Goal: Task Accomplishment & Management: Manage account settings

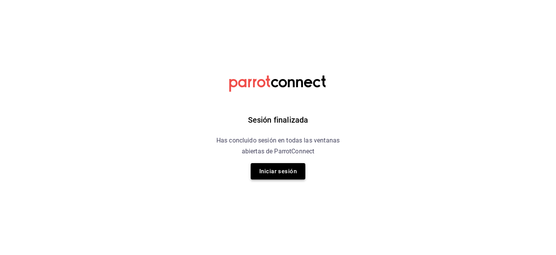
click at [278, 168] on button "Iniciar sesión" at bounding box center [278, 171] width 55 height 16
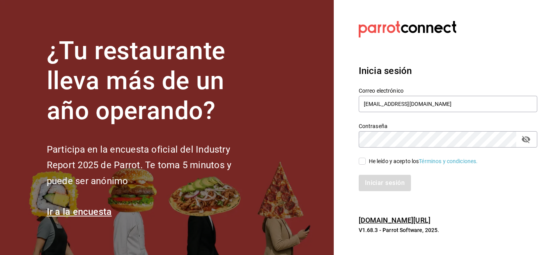
click at [361, 160] on input "He leído y acepto los Términos y condiciones." at bounding box center [362, 161] width 7 height 7
checkbox input "true"
click at [387, 183] on button "Iniciar sesión" at bounding box center [385, 183] width 53 height 16
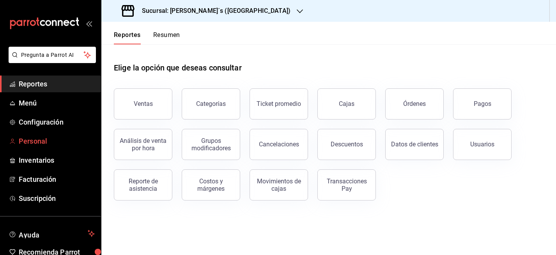
click at [35, 138] on span "Personal" at bounding box center [57, 141] width 76 height 11
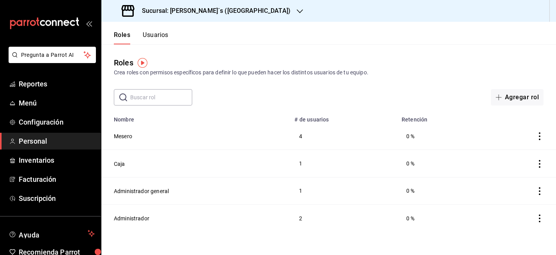
click at [160, 37] on button "Usuarios" at bounding box center [156, 37] width 26 height 13
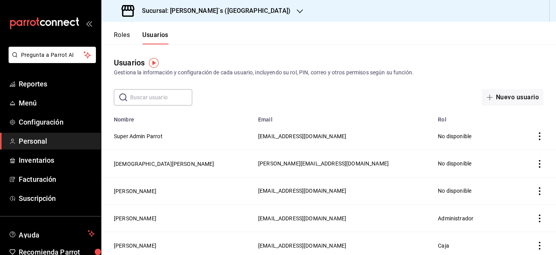
click at [216, 12] on h3 "Sucursal: Bernie´s (Tamaulipas)" at bounding box center [213, 10] width 155 height 9
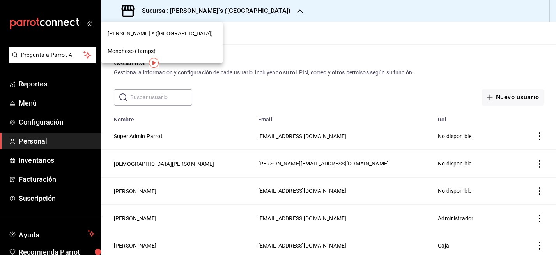
click at [161, 50] on div "Monchoso (Tamps)" at bounding box center [162, 51] width 109 height 8
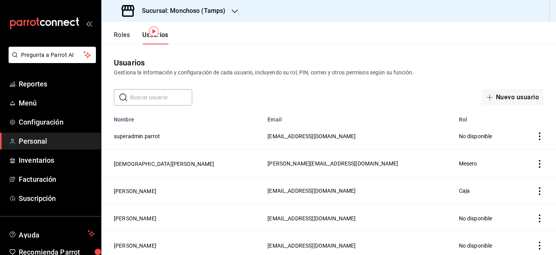
scroll to position [32, 0]
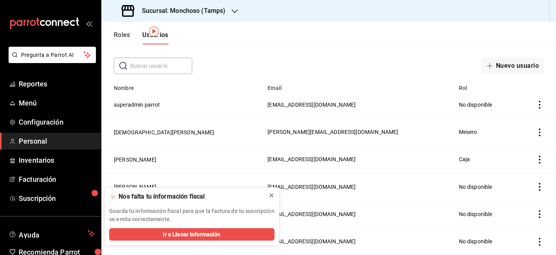
click at [272, 196] on icon at bounding box center [271, 196] width 6 height 6
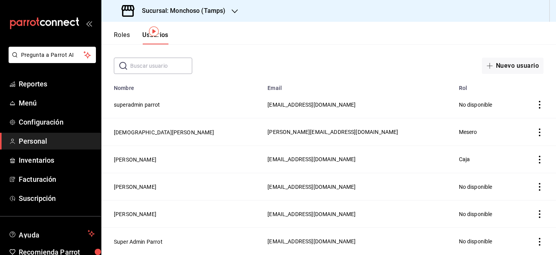
click at [219, 12] on h3 "Sucursal: Monchoso (Tamps)" at bounding box center [181, 10] width 90 height 9
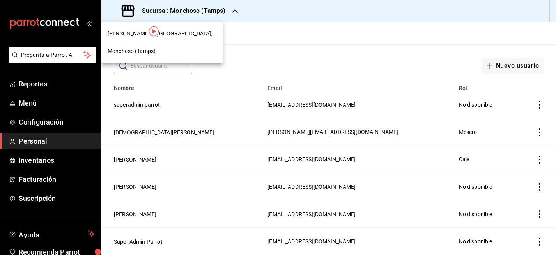
click at [289, 58] on div at bounding box center [278, 127] width 556 height 255
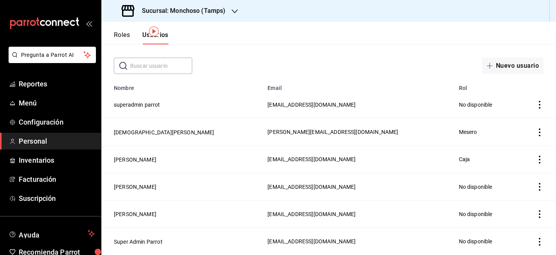
click at [465, 189] on td "No disponible" at bounding box center [485, 186] width 63 height 27
click at [130, 185] on button "Lili Flores" at bounding box center [135, 187] width 42 height 8
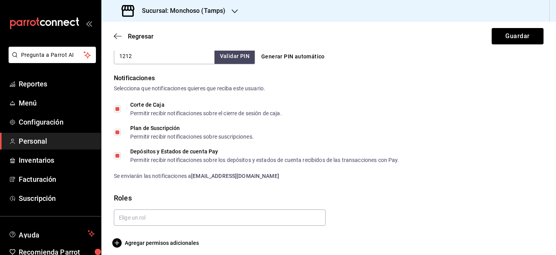
scroll to position [385, 0]
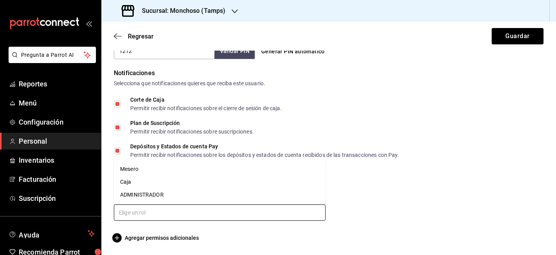
click at [158, 216] on input "text" at bounding box center [220, 213] width 212 height 16
click at [158, 194] on li "ADMINISTRADOR" at bounding box center [220, 195] width 212 height 13
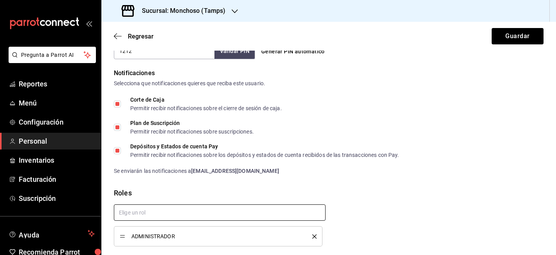
scroll to position [411, 0]
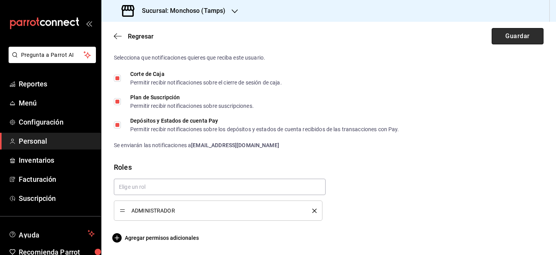
click at [518, 40] on button "Guardar" at bounding box center [517, 36] width 52 height 16
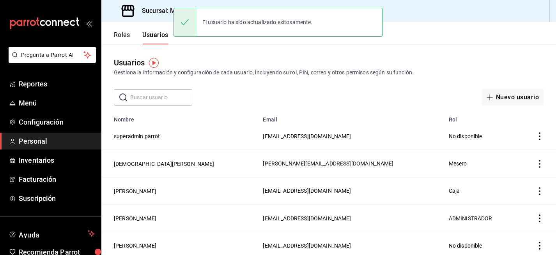
scroll to position [32, 0]
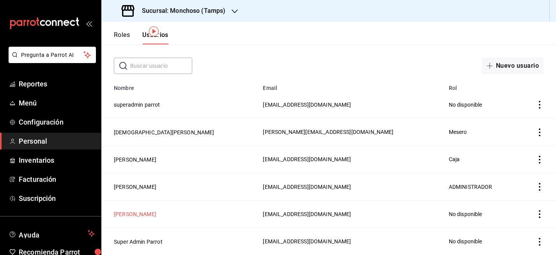
click at [140, 212] on button "Ana Gabriela Ramos" at bounding box center [135, 214] width 42 height 8
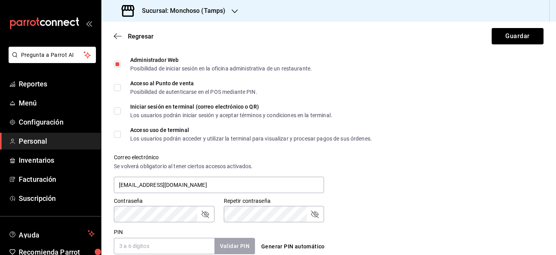
scroll to position [200, 0]
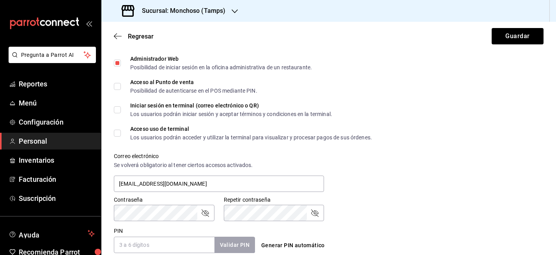
click at [118, 108] on input "Iniciar sesión en terminal (correo electrónico o QR) Los usuarios podrán inicia…" at bounding box center [117, 109] width 7 height 7
checkbox input "true"
click at [119, 90] on label "Acceso al Punto de venta Posibilidad de autenticarse en el POS mediante PIN." at bounding box center [185, 87] width 143 height 14
click at [119, 90] on input "Acceso al Punto de venta Posibilidad de autenticarse en el POS mediante PIN." at bounding box center [117, 86] width 7 height 7
checkbox input "true"
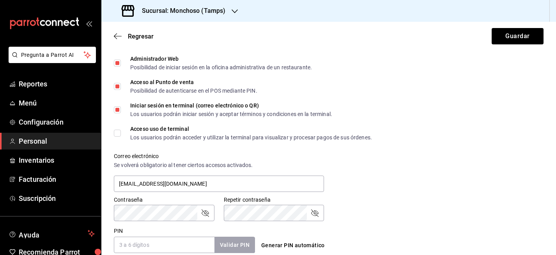
click at [118, 128] on label "Acceso uso de terminal Los usuarios podrán acceder y utilizar la terminal para …" at bounding box center [243, 133] width 258 height 14
click at [118, 130] on input "Acceso uso de terminal Los usuarios podrán acceder y utilizar la terminal para …" at bounding box center [117, 133] width 7 height 7
checkbox input "true"
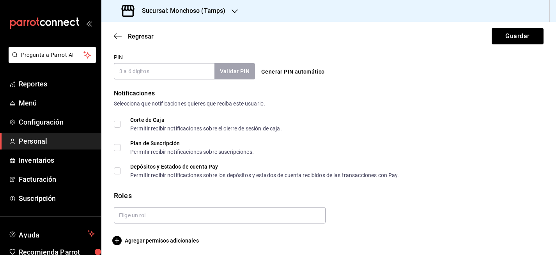
scroll to position [377, 0]
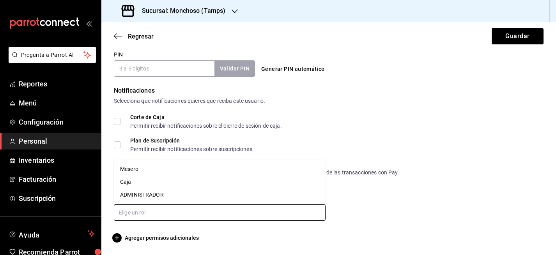
click at [141, 216] on input "text" at bounding box center [220, 213] width 212 height 16
click at [149, 198] on li "ADMINISTRADOR" at bounding box center [220, 195] width 212 height 13
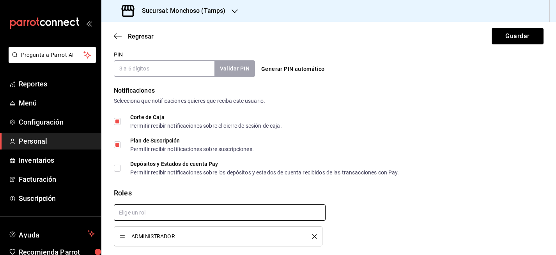
checkbox input "true"
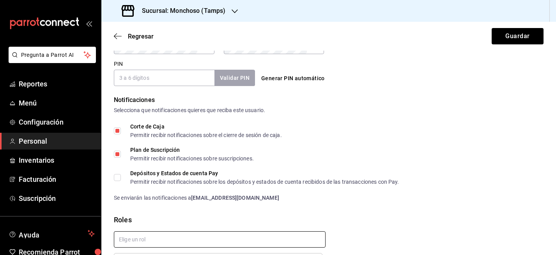
scroll to position [369, 0]
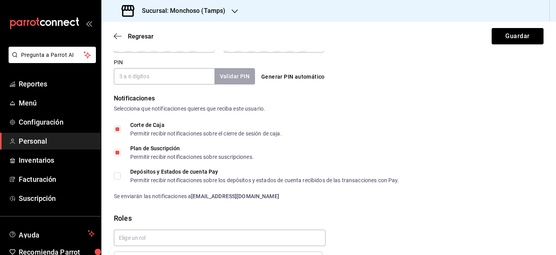
click at [118, 175] on input "Depósitos y Estados de cuenta Pay Permitir recibir notificaciones sobre los dep…" at bounding box center [117, 176] width 7 height 7
checkbox input "true"
click at [154, 78] on input "PIN" at bounding box center [164, 76] width 101 height 16
type input "2024"
click at [230, 75] on button "Validar PIN" at bounding box center [234, 76] width 41 height 17
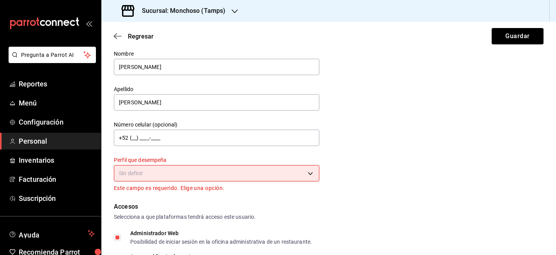
scroll to position [21, 0]
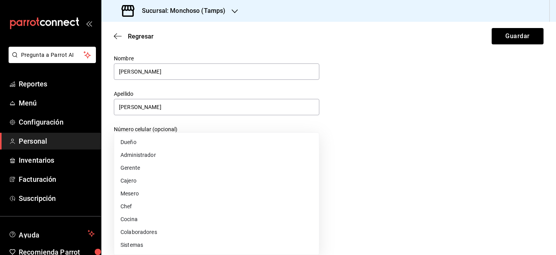
click at [183, 179] on body "Pregunta a Parrot AI Reportes Menú Configuración Personal Inventarios Facturaci…" at bounding box center [278, 127] width 556 height 255
click at [186, 143] on li "Dueño" at bounding box center [216, 142] width 205 height 13
type input "OWNER"
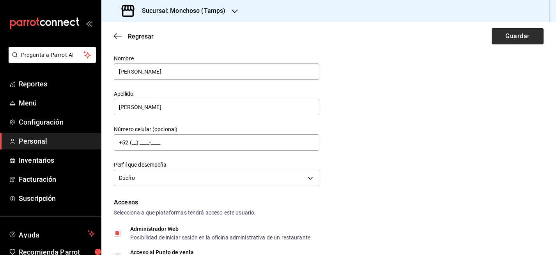
click at [502, 34] on button "Guardar" at bounding box center [517, 36] width 52 height 16
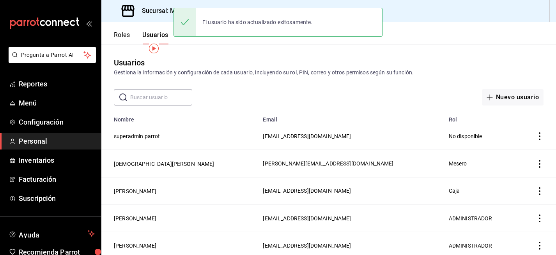
scroll to position [32, 0]
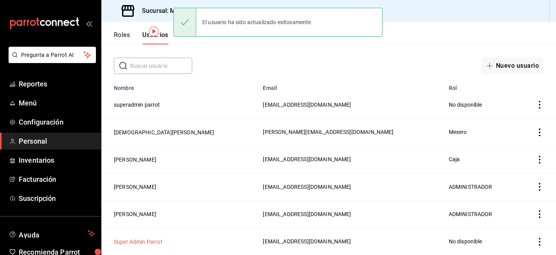
click at [143, 242] on button "Super Admin Parrot" at bounding box center [138, 242] width 49 height 8
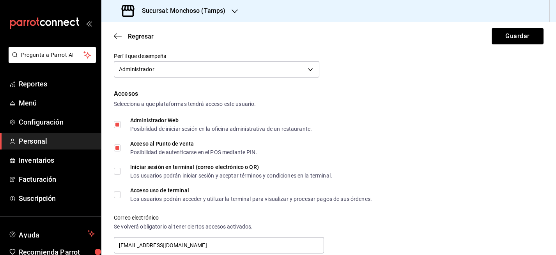
scroll to position [140, 0]
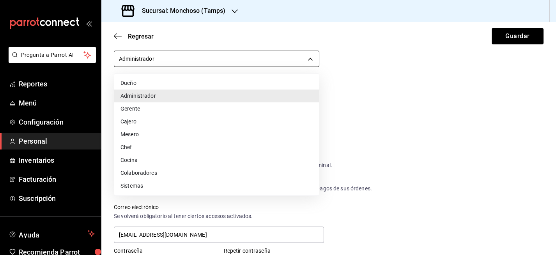
click at [175, 59] on body "Pregunta a Parrot AI Reportes Menú Configuración Personal Inventarios Facturaci…" at bounding box center [278, 127] width 556 height 255
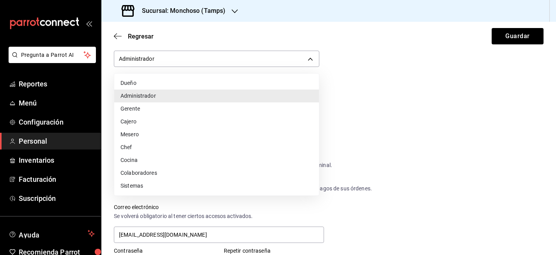
click at [154, 81] on li "Dueño" at bounding box center [216, 83] width 205 height 13
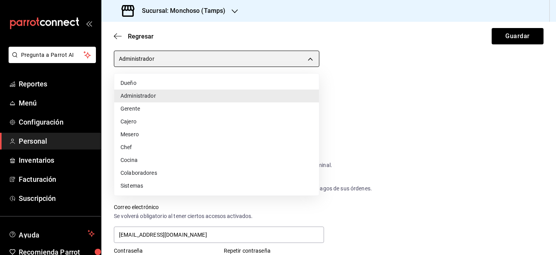
type input "OWNER"
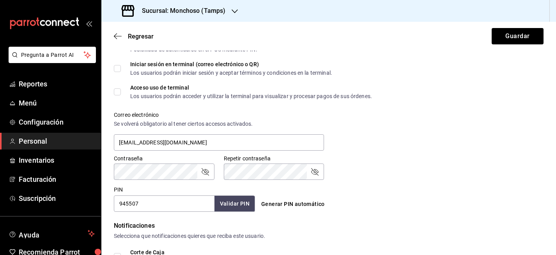
scroll to position [241, 0]
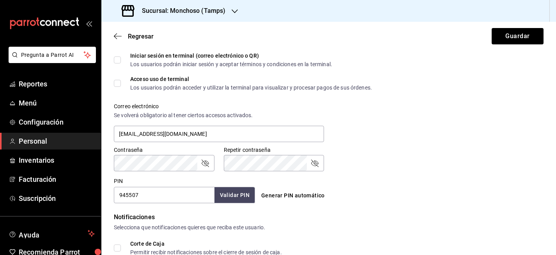
click at [121, 57] on span "Iniciar sesión en terminal (correo electrónico o QR) Los usuarios podrán inicia…" at bounding box center [226, 60] width 211 height 14
click at [121, 57] on input "Iniciar sesión en terminal (correo electrónico o QR) Los usuarios podrán inicia…" at bounding box center [117, 60] width 7 height 7
checkbox input "true"
click at [120, 81] on input "Acceso uso de terminal Los usuarios podrán acceder y utilizar la terminal para …" at bounding box center [117, 83] width 7 height 7
checkbox input "true"
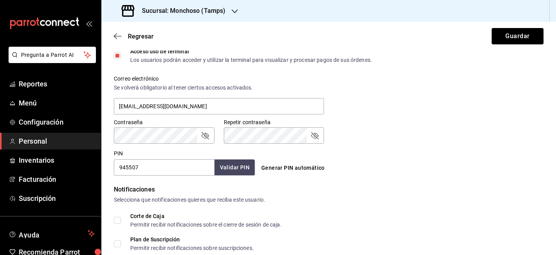
scroll to position [368, 0]
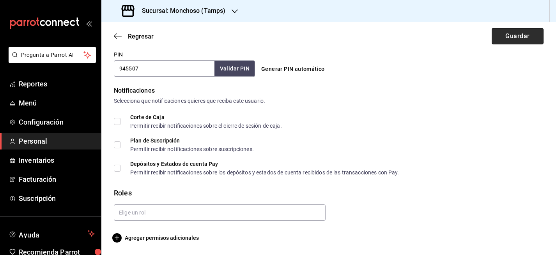
click at [502, 40] on button "Guardar" at bounding box center [517, 36] width 52 height 16
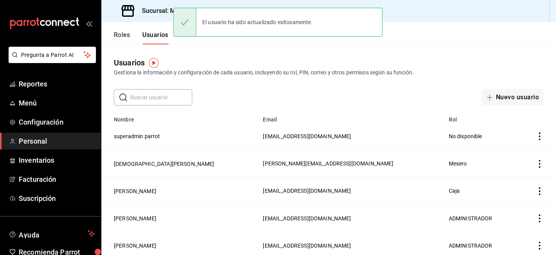
scroll to position [32, 0]
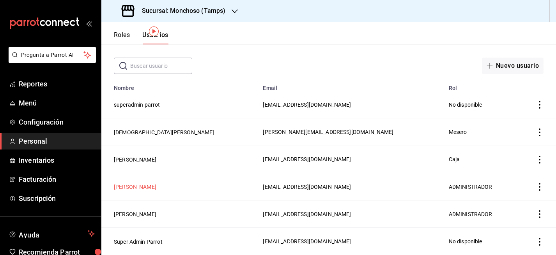
click at [130, 186] on button "Lili Flores" at bounding box center [135, 187] width 42 height 8
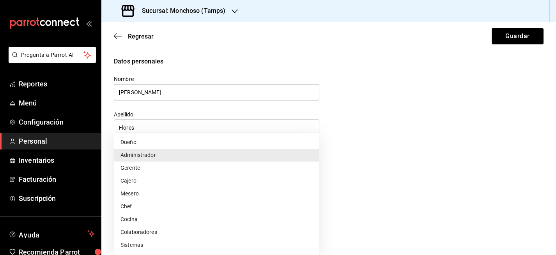
click at [158, 205] on body "Pregunta a Parrot AI Reportes Menú Configuración Personal Inventarios Facturaci…" at bounding box center [278, 127] width 556 height 255
click at [154, 142] on li "Dueño" at bounding box center [216, 142] width 205 height 13
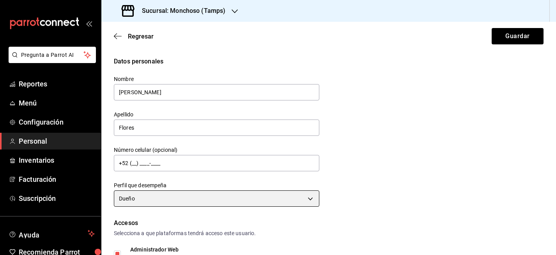
type input "OWNER"
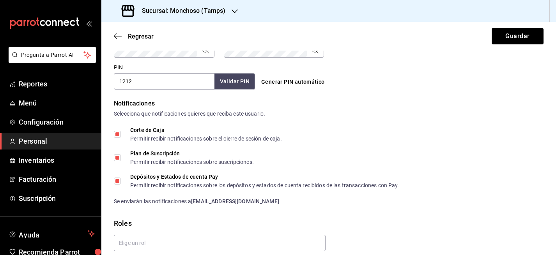
scroll to position [411, 0]
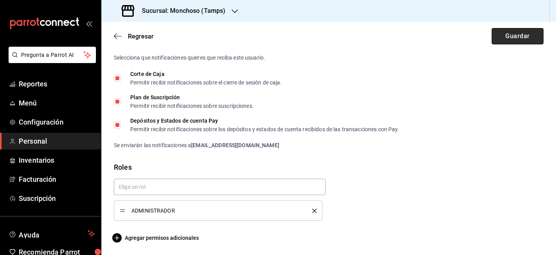
click at [504, 41] on button "Guardar" at bounding box center [517, 36] width 52 height 16
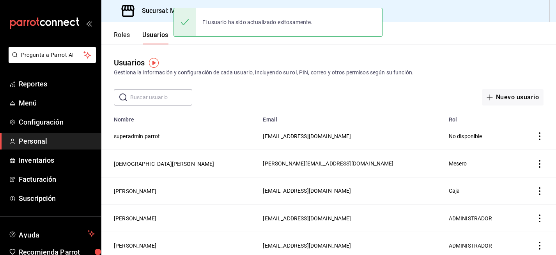
click at [127, 38] on button "Roles" at bounding box center [122, 37] width 16 height 13
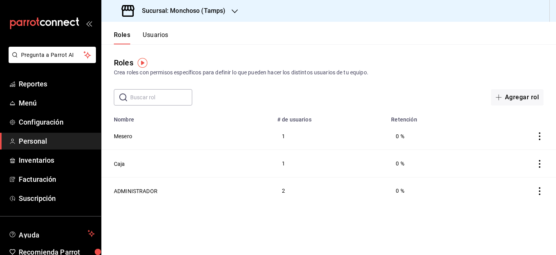
click at [157, 37] on button "Usuarios" at bounding box center [156, 37] width 26 height 13
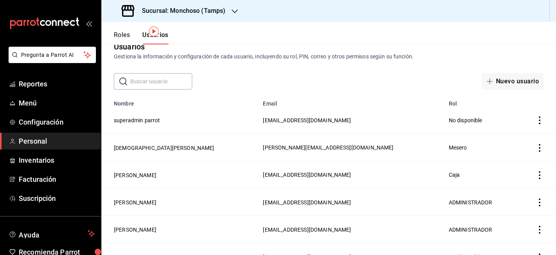
scroll to position [32, 0]
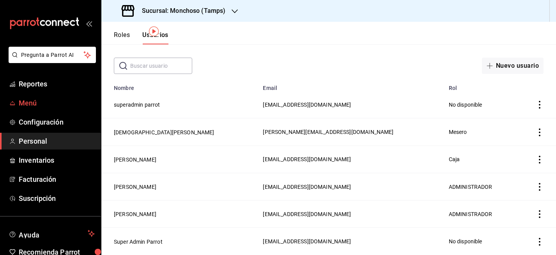
click at [31, 103] on span "Menú" at bounding box center [57, 103] width 76 height 11
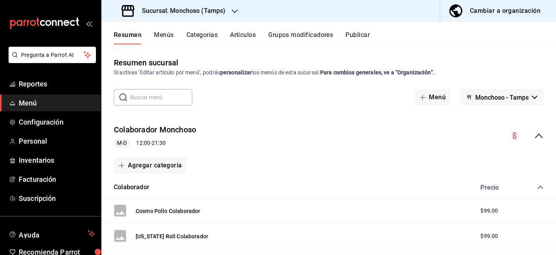
scroll to position [70, 0]
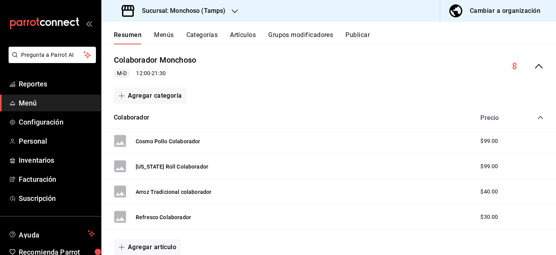
click at [162, 36] on button "Menús" at bounding box center [163, 37] width 19 height 13
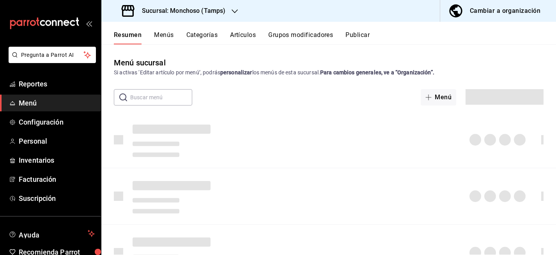
click at [168, 36] on button "Menús" at bounding box center [163, 37] width 19 height 13
click at [128, 32] on button "Resumen" at bounding box center [128, 37] width 28 height 13
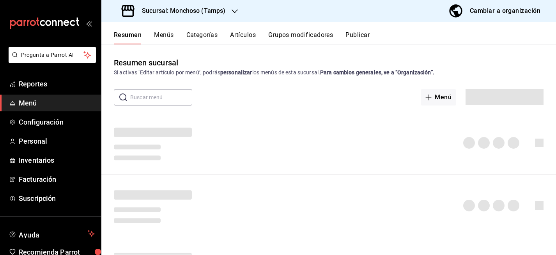
click at [166, 35] on button "Menús" at bounding box center [163, 37] width 19 height 13
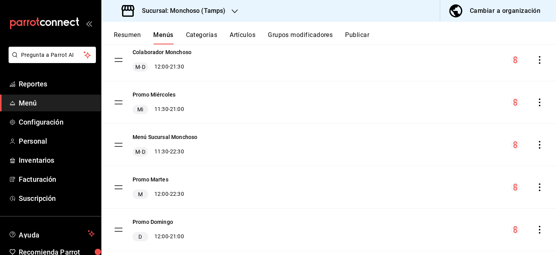
scroll to position [89, 0]
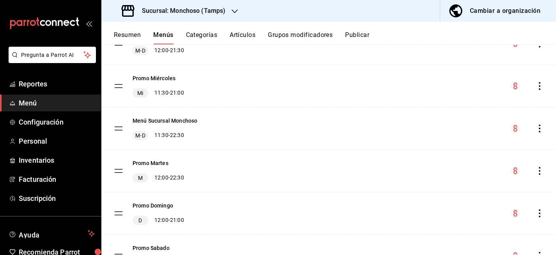
click at [541, 85] on icon "actions" at bounding box center [540, 86] width 8 height 8
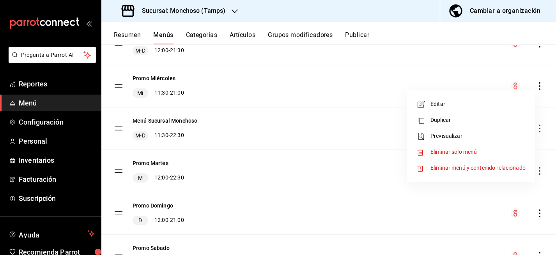
click at [450, 103] on span "Editar" at bounding box center [477, 104] width 95 height 8
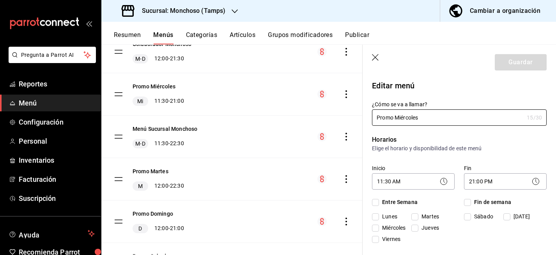
checkbox input "true"
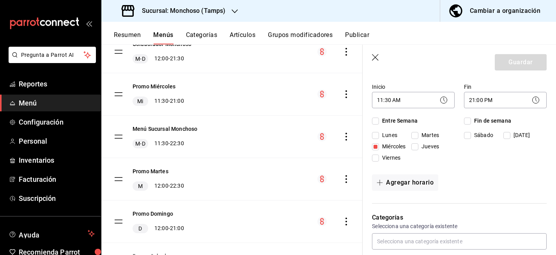
scroll to position [84, 0]
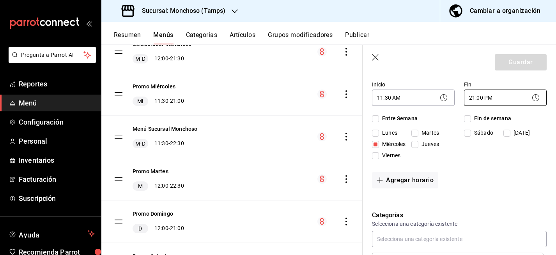
click at [479, 95] on body "Pregunta a Parrot AI Reportes Menú Configuración Personal Inventarios Facturaci…" at bounding box center [278, 127] width 556 height 255
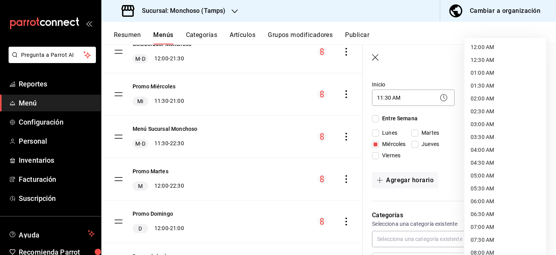
scroll to position [419, 0]
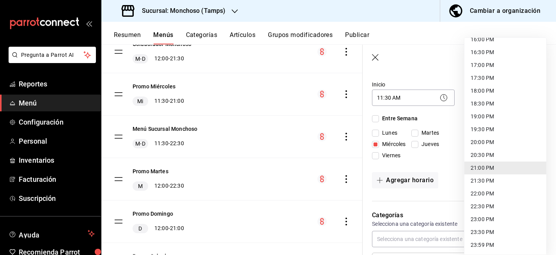
click at [490, 179] on li "21:30 PM" at bounding box center [505, 181] width 82 height 13
type input "21:30"
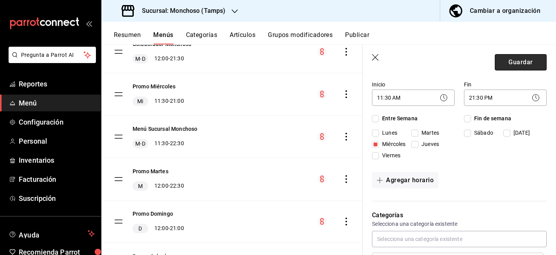
click at [518, 62] on button "Guardar" at bounding box center [521, 62] width 52 height 16
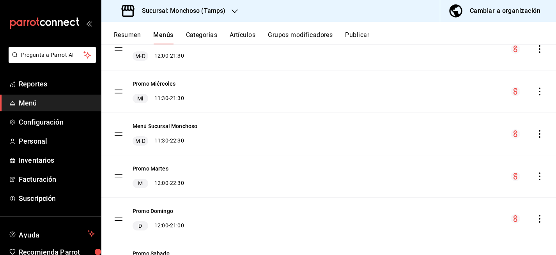
scroll to position [86, 0]
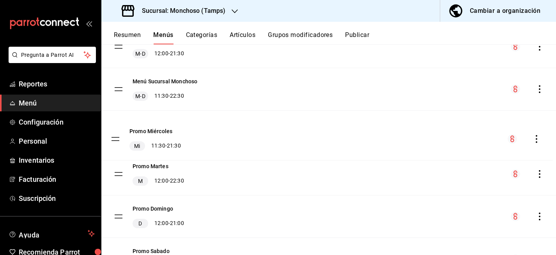
drag, startPoint x: 120, startPoint y: 88, endPoint x: 117, endPoint y: 138, distance: 50.0
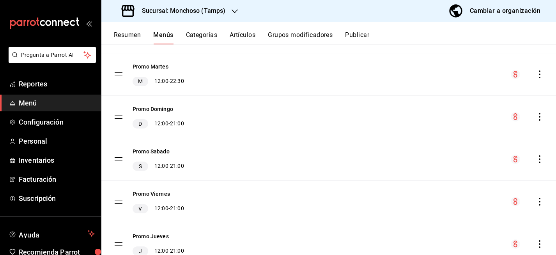
scroll to position [187, 0]
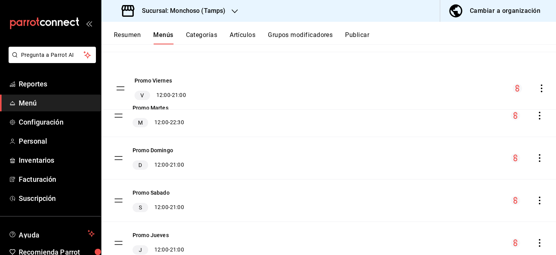
drag, startPoint x: 118, startPoint y: 198, endPoint x: 120, endPoint y: 85, distance: 113.4
click at [120, 85] on tbody "Colaborador Monchoso M-D 12:00 - 21:30 Menú Sucursal Monchoso M-D 11:30 - 22:30…" at bounding box center [328, 95] width 454 height 340
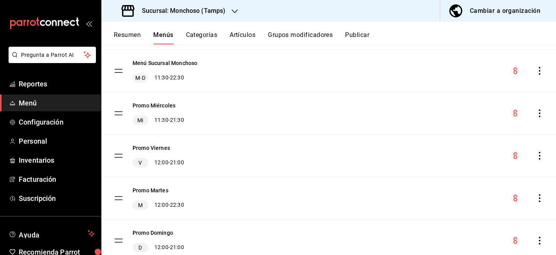
scroll to position [101, 0]
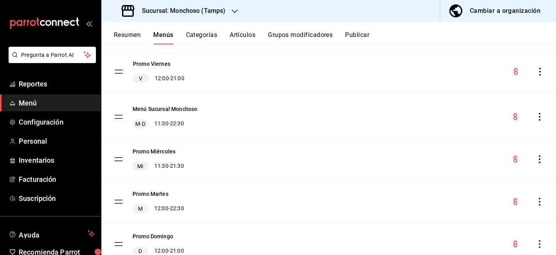
drag, startPoint x: 118, startPoint y: 159, endPoint x: 118, endPoint y: 72, distance: 87.3
click at [118, 72] on tbody "Colaborador Monchoso M-D 12:00 - 21:30 Menú Sucursal Monchoso M-D 11:30 - 22:30…" at bounding box center [328, 181] width 454 height 340
click at [539, 73] on icon "actions" at bounding box center [540, 75] width 8 height 8
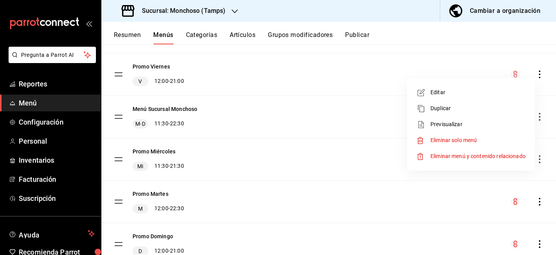
click at [503, 94] on span "Editar" at bounding box center [477, 92] width 95 height 8
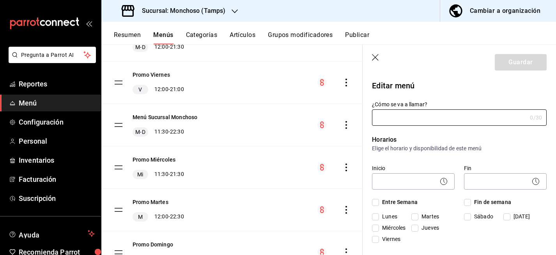
type input "Promo Viernes"
checkbox input "true"
type input "1755467505326"
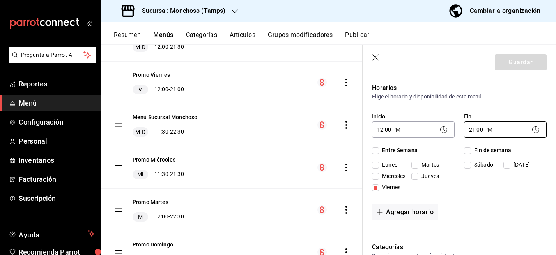
click at [493, 127] on body "Pregunta a Parrot AI Reportes Menú Configuración Personal Inventarios Facturaci…" at bounding box center [278, 127] width 556 height 255
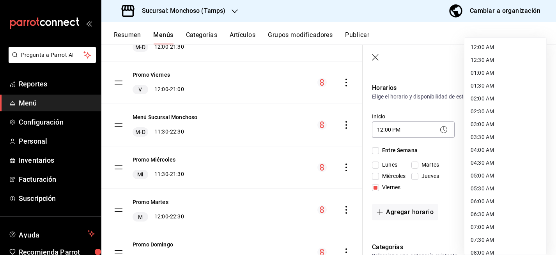
scroll to position [419, 0]
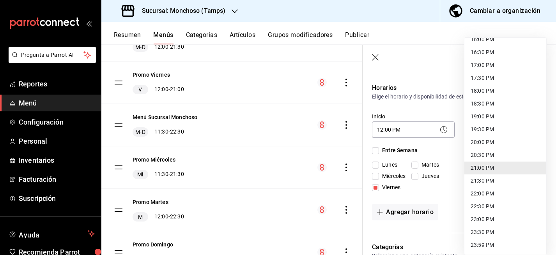
click at [491, 182] on li "21:30 PM" at bounding box center [505, 181] width 82 height 13
click at [408, 132] on div at bounding box center [278, 127] width 556 height 255
type input "21:30"
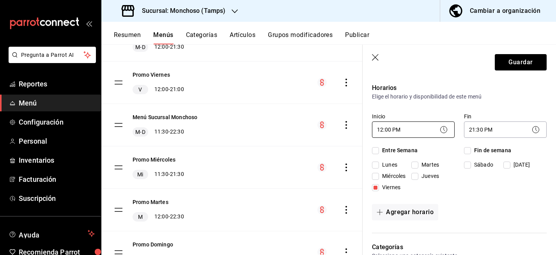
click at [396, 131] on body "Pregunta a Parrot AI Reportes Menú Configuración Personal Inventarios Facturaci…" at bounding box center [278, 127] width 556 height 255
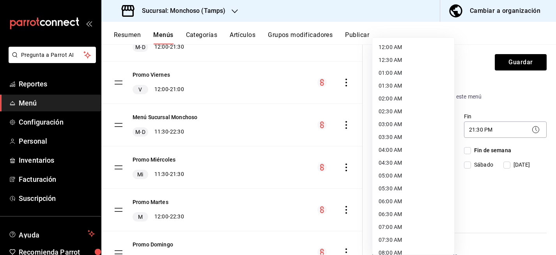
scroll to position [210, 0]
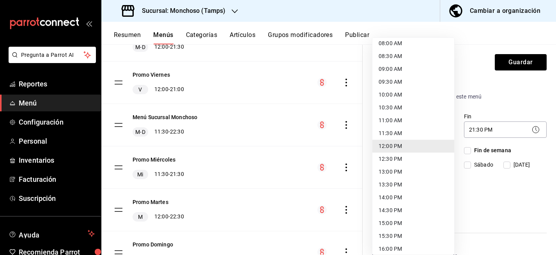
click at [405, 132] on li "11:30 AM" at bounding box center [413, 133] width 82 height 13
type input "11:30"
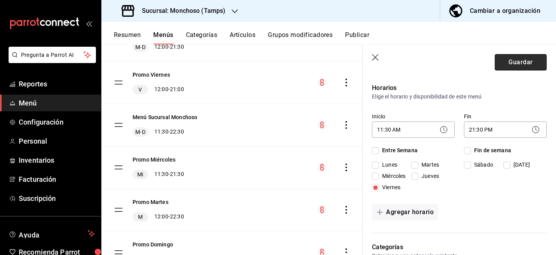
click at [527, 62] on button "Guardar" at bounding box center [521, 62] width 52 height 16
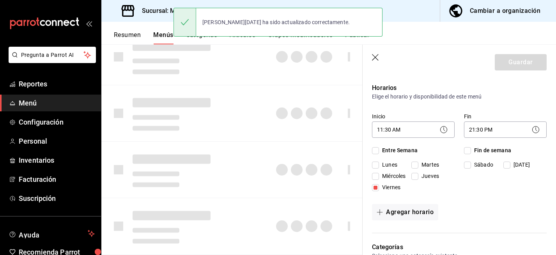
checkbox input "false"
type input "1755879595318"
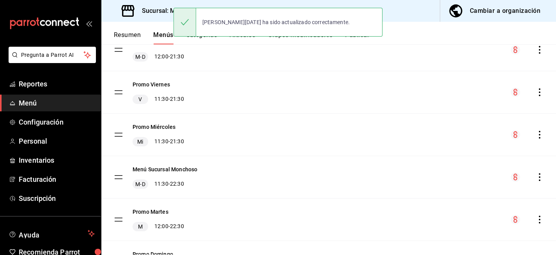
scroll to position [219, 0]
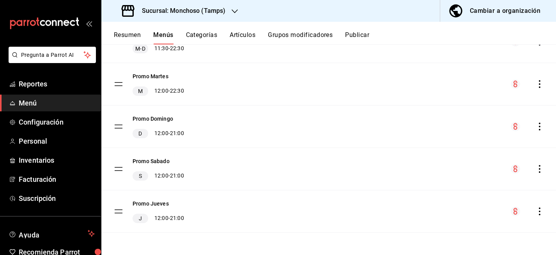
click at [540, 130] on icon "actions" at bounding box center [540, 127] width 8 height 8
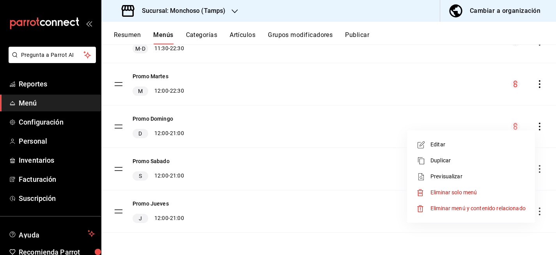
click at [512, 141] on span "Editar" at bounding box center [477, 145] width 95 height 8
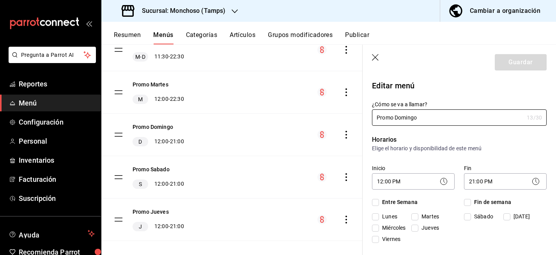
checkbox input "true"
click at [479, 182] on body "Pregunta a Parrot AI Reportes Menú Configuración Personal Inventarios Facturaci…" at bounding box center [278, 127] width 556 height 255
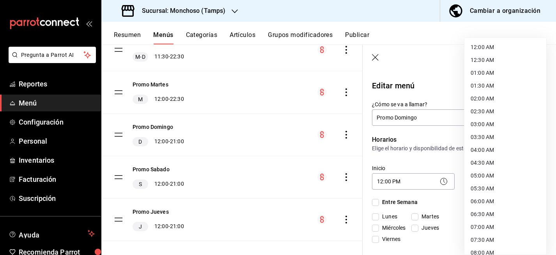
scroll to position [419, 0]
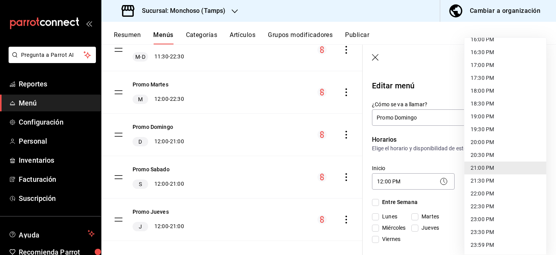
click at [488, 181] on li "21:30 PM" at bounding box center [505, 181] width 82 height 13
type input "21:30"
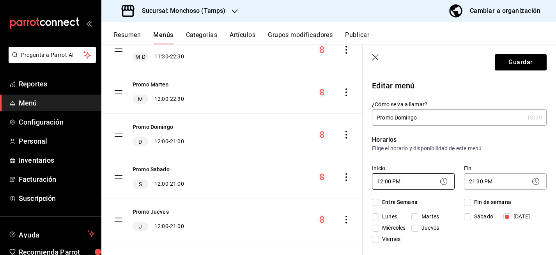
click at [405, 184] on body "Pregunta a Parrot AI Reportes Menú Configuración Personal Inventarios Facturaci…" at bounding box center [278, 127] width 556 height 255
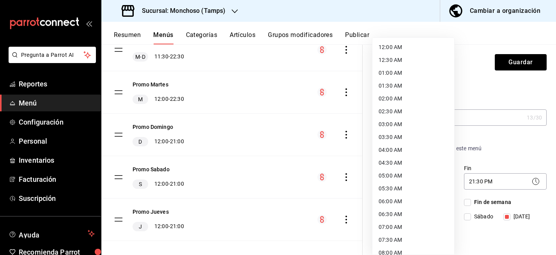
scroll to position [210, 0]
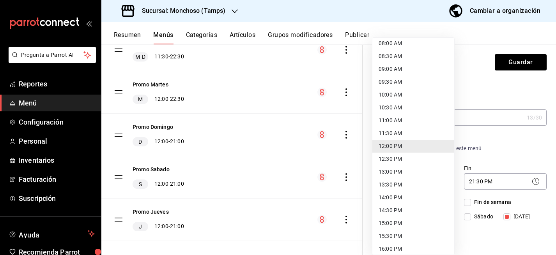
click at [404, 181] on li "13:30 PM" at bounding box center [413, 185] width 82 height 13
type input "13:30"
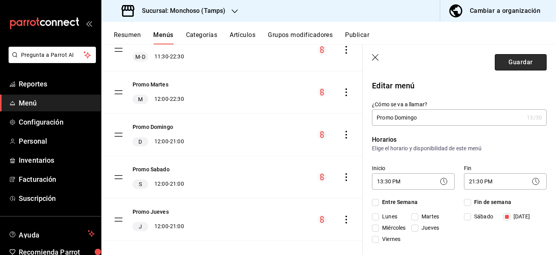
click at [520, 63] on button "Guardar" at bounding box center [521, 62] width 52 height 16
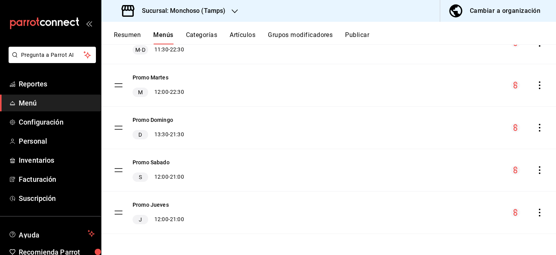
scroll to position [219, 0]
click at [542, 124] on icon "actions" at bounding box center [540, 127] width 8 height 8
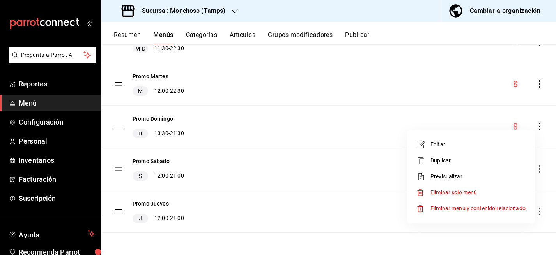
click at [494, 141] on span "Editar" at bounding box center [477, 145] width 95 height 8
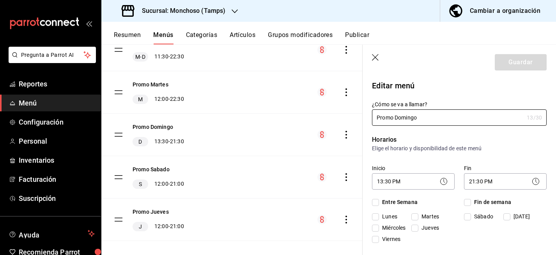
checkbox input "true"
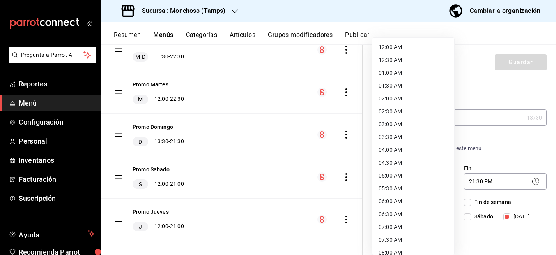
click at [395, 179] on body "Pregunta a Parrot AI Reportes Menú Configuración Personal Inventarios Facturaci…" at bounding box center [278, 127] width 556 height 255
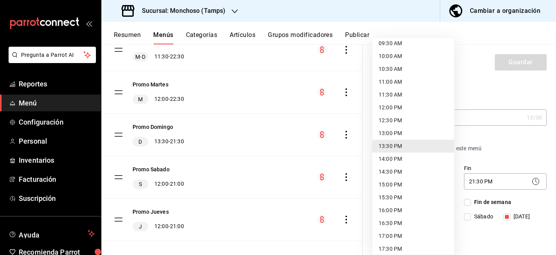
click at [414, 99] on li "11:30 AM" at bounding box center [413, 94] width 82 height 13
type input "11:30"
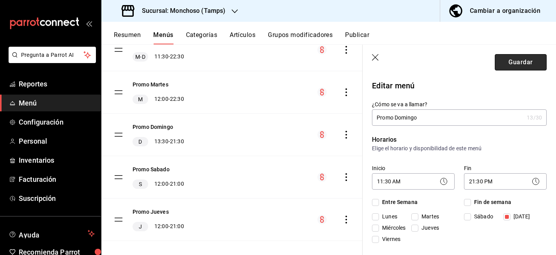
click at [509, 67] on button "Guardar" at bounding box center [521, 62] width 52 height 16
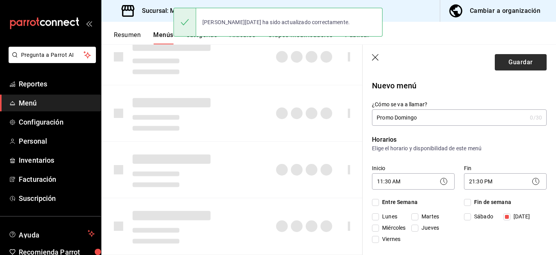
checkbox input "false"
type input "1755879628579"
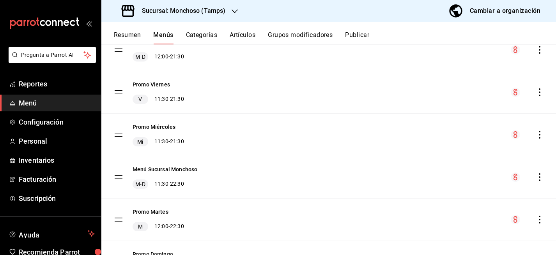
scroll to position [203, 0]
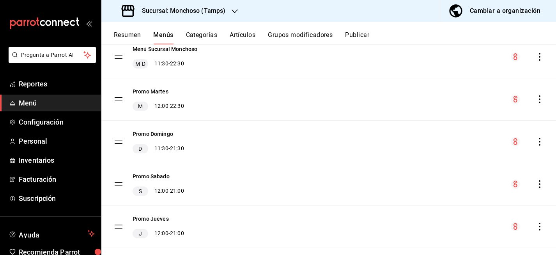
click at [541, 100] on icon "actions" at bounding box center [540, 99] width 8 height 8
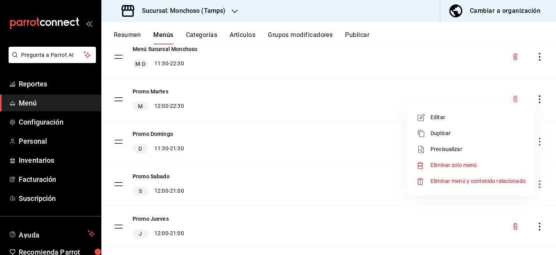
click at [490, 118] on span "Editar" at bounding box center [477, 117] width 95 height 8
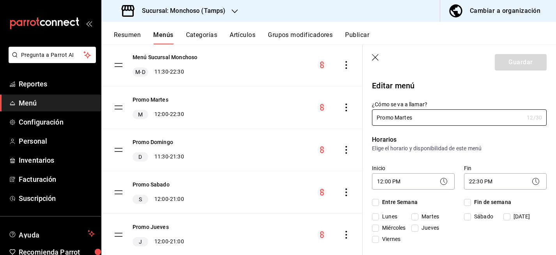
checkbox input "true"
click at [383, 179] on body "Pregunta a Parrot AI Reportes Menú Configuración Personal Inventarios Facturaci…" at bounding box center [278, 127] width 556 height 255
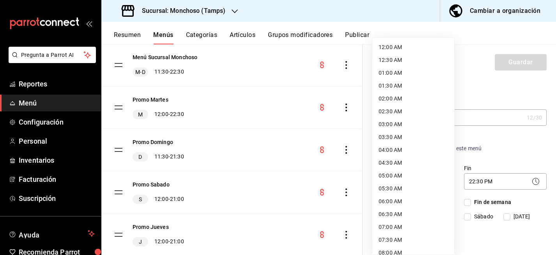
scroll to position [210, 0]
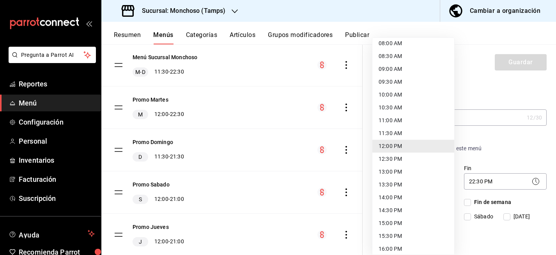
click at [398, 184] on li "13:30 PM" at bounding box center [413, 185] width 82 height 13
type input "13:30"
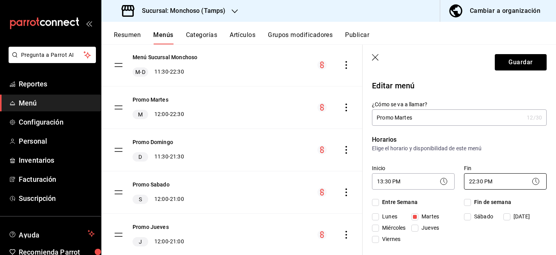
click at [467, 178] on body "Pregunta a Parrot AI Reportes Menú Configuración Personal Inventarios Facturaci…" at bounding box center [278, 127] width 556 height 255
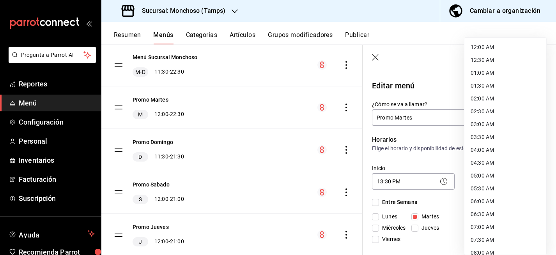
scroll to position [419, 0]
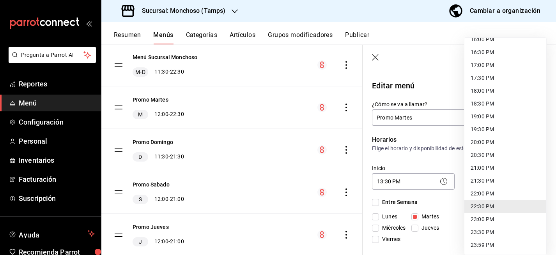
click at [478, 180] on li "21:30 PM" at bounding box center [505, 181] width 82 height 13
type input "21:30"
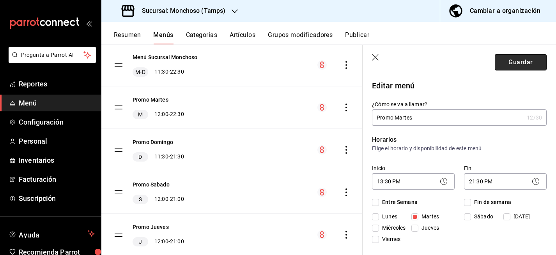
click at [514, 61] on button "Guardar" at bounding box center [521, 62] width 52 height 16
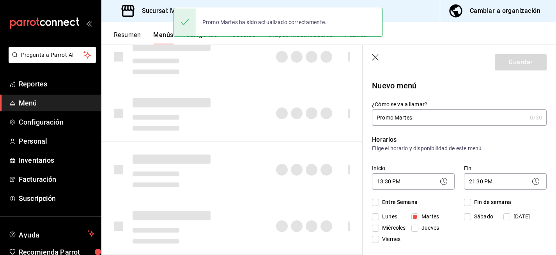
checkbox input "false"
type input "1755879644040"
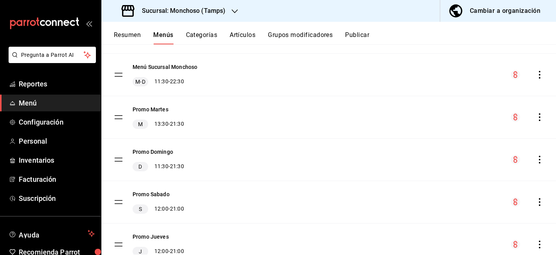
scroll to position [219, 0]
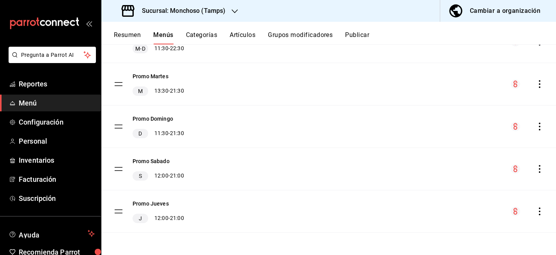
click at [540, 168] on icon "actions" at bounding box center [540, 169] width 8 height 8
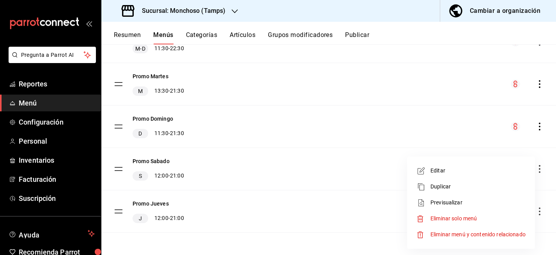
click at [461, 175] on li "Editar" at bounding box center [471, 171] width 122 height 16
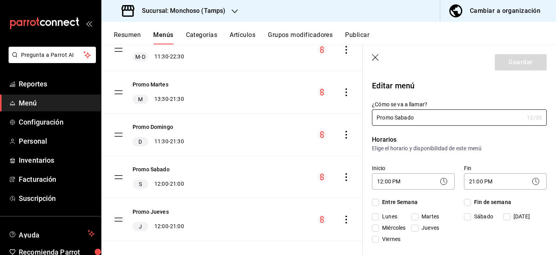
checkbox input "true"
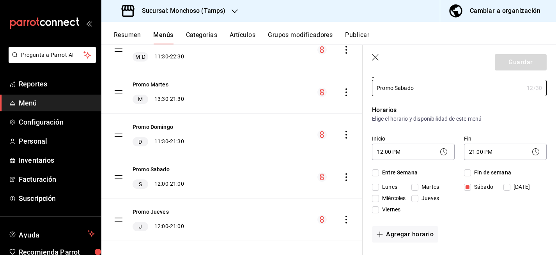
scroll to position [23, 0]
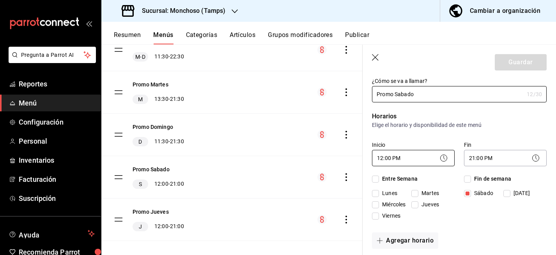
click at [394, 155] on body "Pregunta a Parrot AI Reportes Menú Configuración Personal Inventarios Facturaci…" at bounding box center [278, 127] width 556 height 255
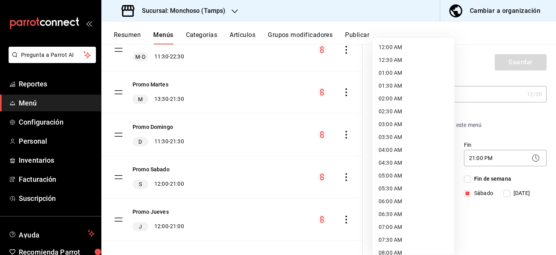
scroll to position [210, 0]
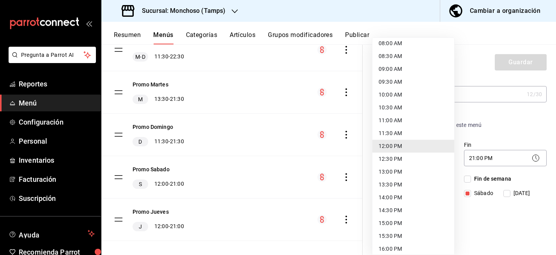
click at [405, 135] on li "11:30 AM" at bounding box center [413, 133] width 82 height 13
type input "11:30"
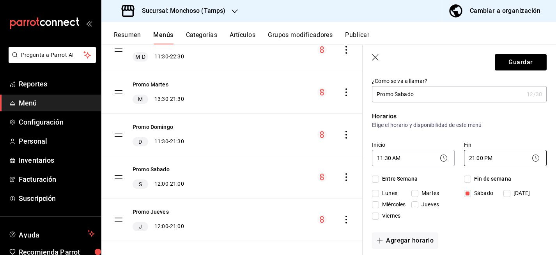
click at [478, 159] on body "Pregunta a Parrot AI Reportes Menú Configuración Personal Inventarios Facturaci…" at bounding box center [278, 127] width 556 height 255
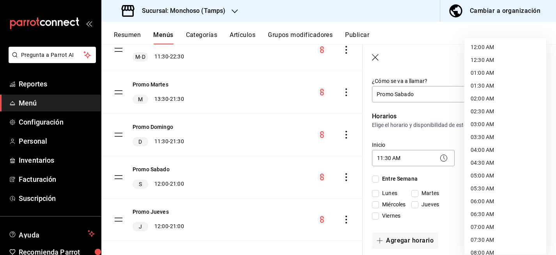
scroll to position [419, 0]
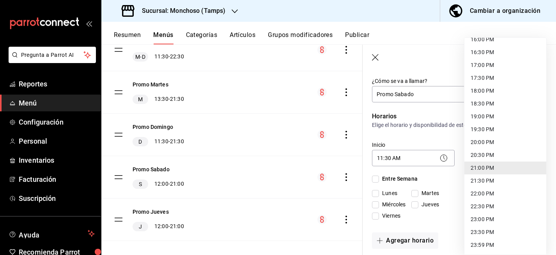
click at [488, 180] on li "21:30 PM" at bounding box center [505, 181] width 82 height 13
type input "21:30"
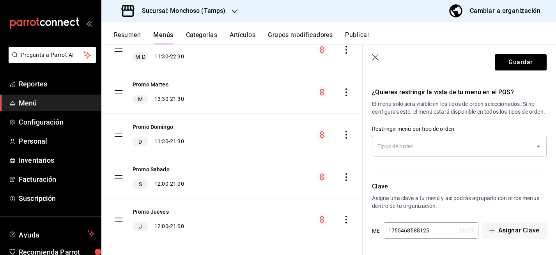
scroll to position [545, 0]
click at [522, 62] on button "Guardar" at bounding box center [521, 62] width 52 height 16
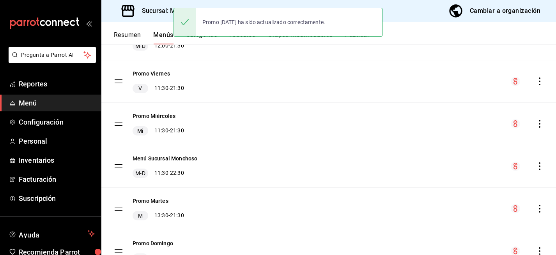
scroll to position [219, 0]
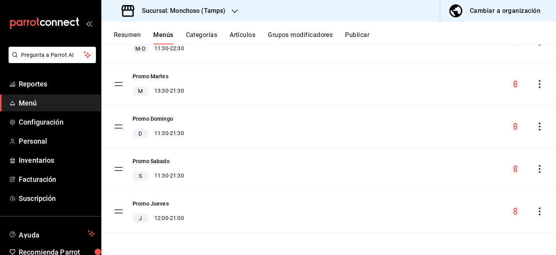
click at [541, 210] on icon "actions" at bounding box center [540, 212] width 8 height 8
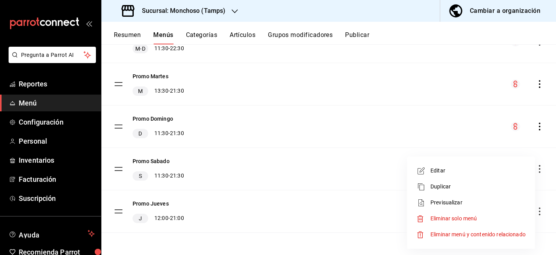
click at [460, 170] on span "Editar" at bounding box center [477, 171] width 95 height 8
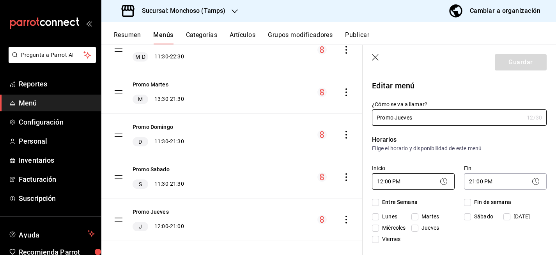
checkbox input "true"
click at [378, 180] on body "Pregunta a Parrot AI Reportes Menú Configuración Personal Inventarios Facturaci…" at bounding box center [278, 127] width 556 height 255
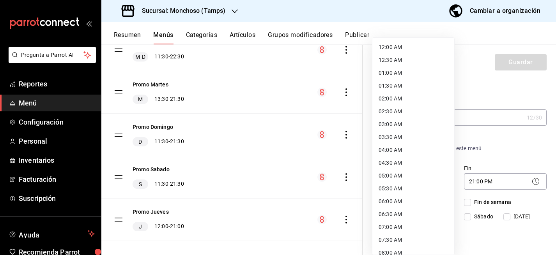
scroll to position [210, 0]
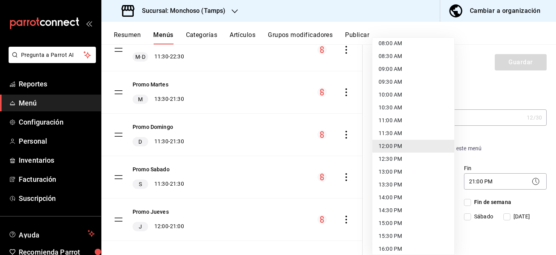
click at [388, 184] on li "13:30 PM" at bounding box center [413, 185] width 82 height 13
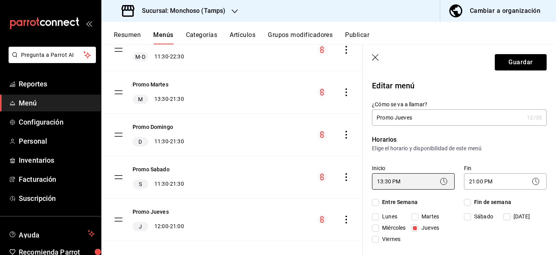
type input "13:30"
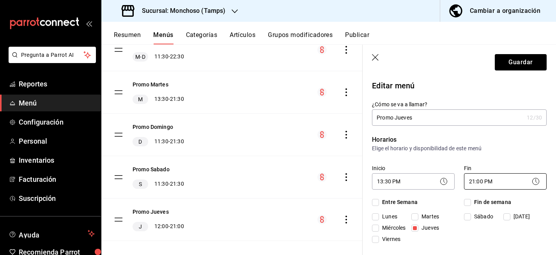
click at [478, 184] on body "Pregunta a Parrot AI Reportes Menú Configuración Personal Inventarios Facturaci…" at bounding box center [278, 127] width 556 height 255
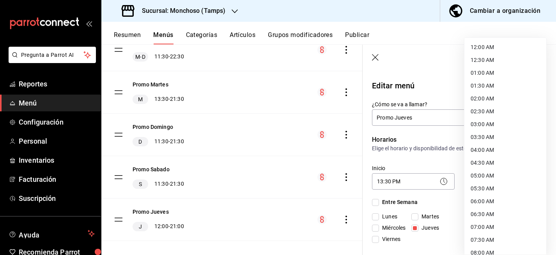
scroll to position [419, 0]
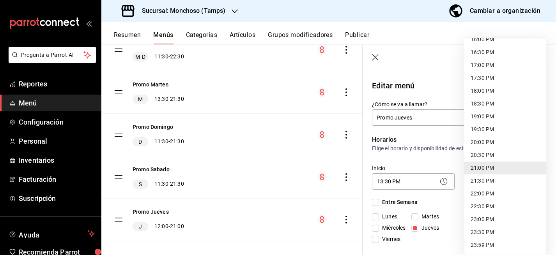
click at [495, 180] on li "21:30 PM" at bounding box center [505, 181] width 82 height 13
type input "21:30"
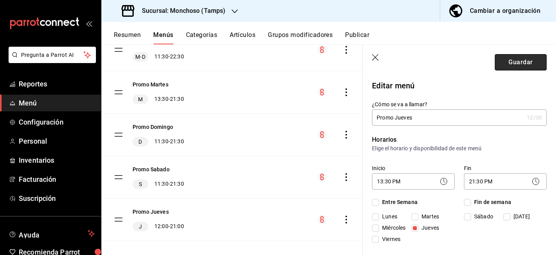
click at [520, 64] on button "Guardar" at bounding box center [521, 62] width 52 height 16
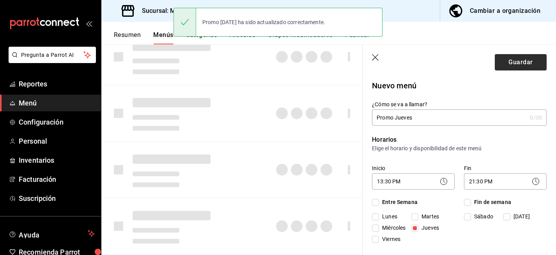
checkbox input "false"
type input "1755879685464"
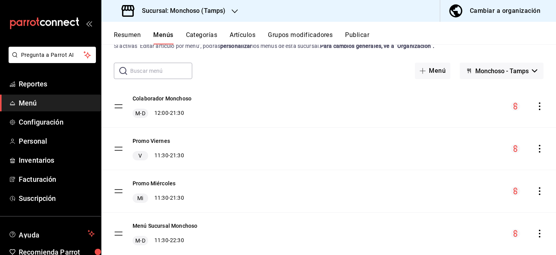
scroll to position [25, 0]
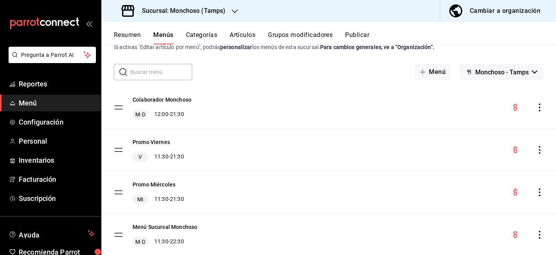
click at [361, 34] on button "Publicar" at bounding box center [357, 37] width 24 height 13
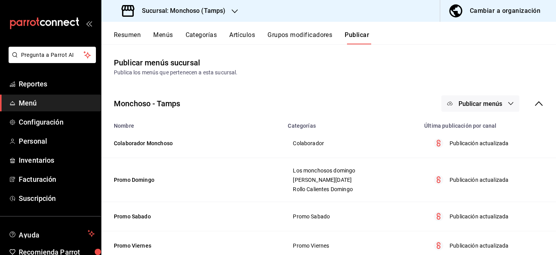
click at [464, 101] on span "Publicar menús" at bounding box center [480, 103] width 44 height 7
click at [483, 126] on span "Punto de venta" at bounding box center [491, 129] width 37 height 8
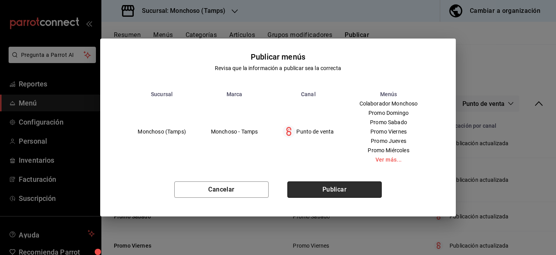
click at [331, 191] on button "Publicar" at bounding box center [334, 190] width 94 height 16
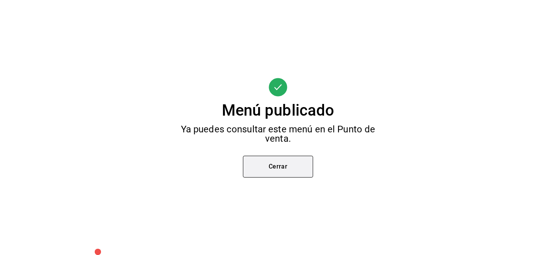
click at [293, 170] on button "Cerrar" at bounding box center [278, 167] width 70 height 22
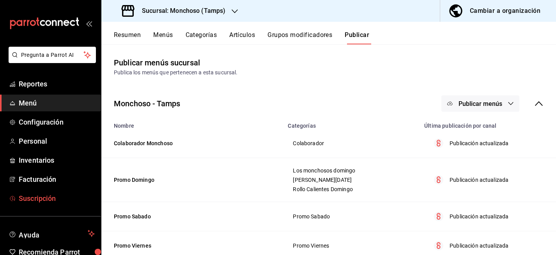
click at [57, 203] on span "Suscripción" at bounding box center [57, 198] width 76 height 11
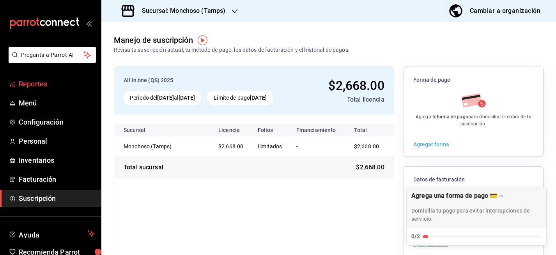
click at [38, 83] on span "Reportes" at bounding box center [57, 84] width 76 height 11
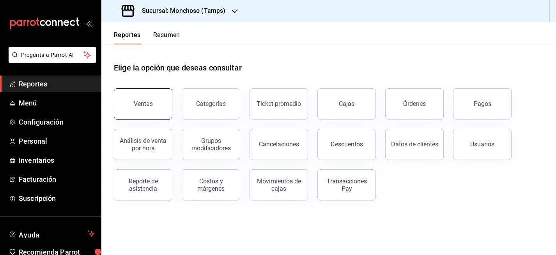
click at [157, 99] on button "Ventas" at bounding box center [143, 103] width 58 height 31
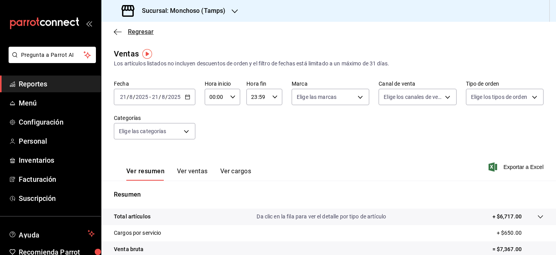
click at [126, 33] on span "Regresar" at bounding box center [134, 31] width 40 height 7
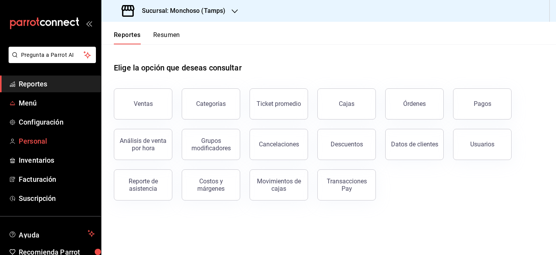
click at [40, 143] on span "Personal" at bounding box center [57, 141] width 76 height 11
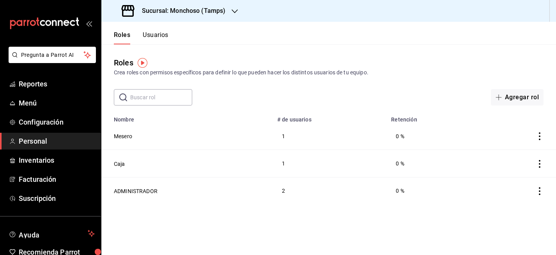
click at [158, 34] on button "Usuarios" at bounding box center [156, 37] width 26 height 13
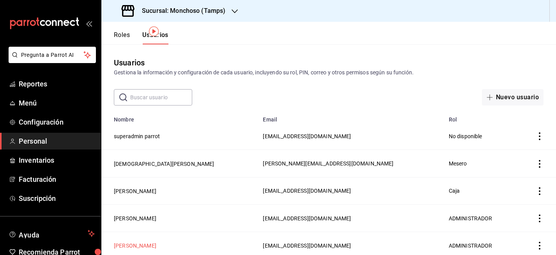
scroll to position [32, 0]
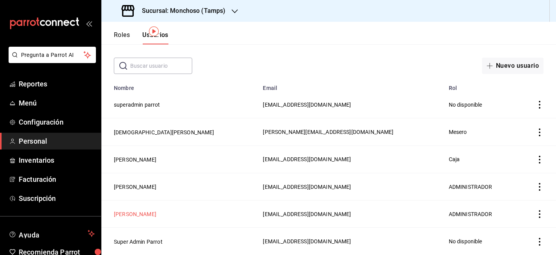
click at [147, 214] on button "Ana Gabriela Ramos" at bounding box center [135, 214] width 42 height 8
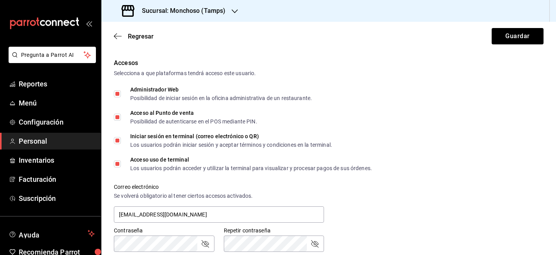
scroll to position [93, 0]
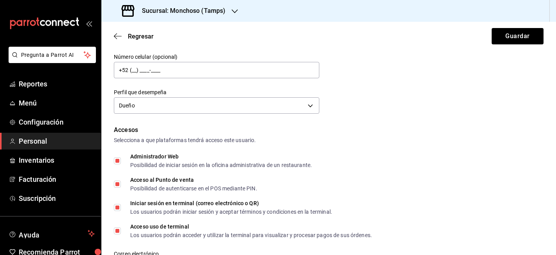
click at [174, 12] on h3 "Sucursal: Monchoso (Tamps)" at bounding box center [181, 10] width 90 height 9
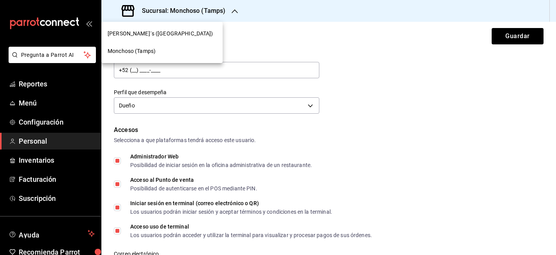
click at [161, 33] on span "Bernie´s (Tamaulipas)" at bounding box center [161, 34] width 106 height 8
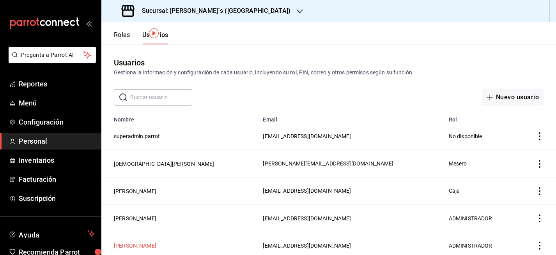
click at [144, 242] on button "Ana Gabriela Ramos" at bounding box center [135, 246] width 42 height 8
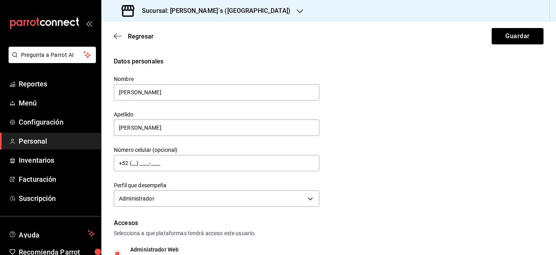
scroll to position [292, 0]
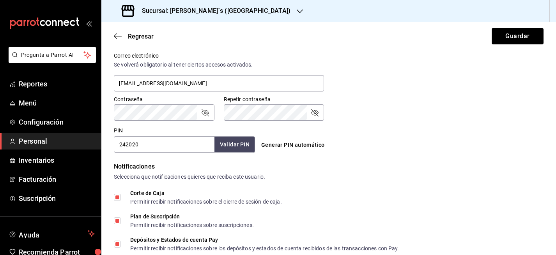
drag, startPoint x: 150, startPoint y: 142, endPoint x: 145, endPoint y: 143, distance: 5.2
click at [112, 143] on div "PIN 242020 Validar PIN ​" at bounding box center [183, 138] width 144 height 29
click at [145, 143] on input "242020" at bounding box center [164, 144] width 101 height 16
drag, startPoint x: 146, startPoint y: 144, endPoint x: 112, endPoint y: 142, distance: 33.9
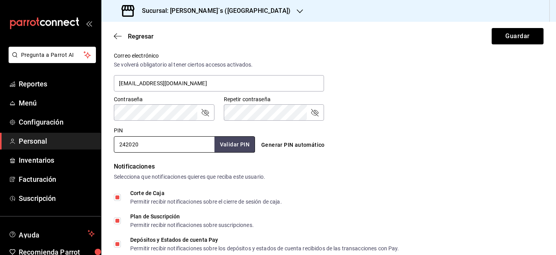
click at [112, 142] on div "PIN 242020 Validar PIN ​" at bounding box center [183, 138] width 144 height 29
click at [184, 13] on h3 "Sucursal: Bernie´s (Tamaulipas)" at bounding box center [213, 10] width 155 height 9
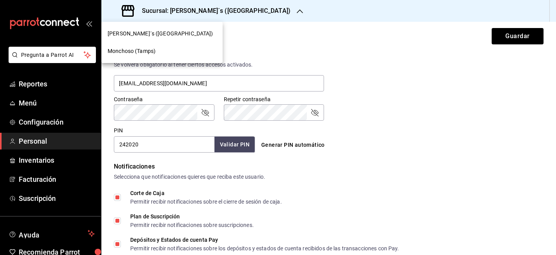
click at [173, 49] on div "Monchoso (Tamps)" at bounding box center [162, 51] width 109 height 8
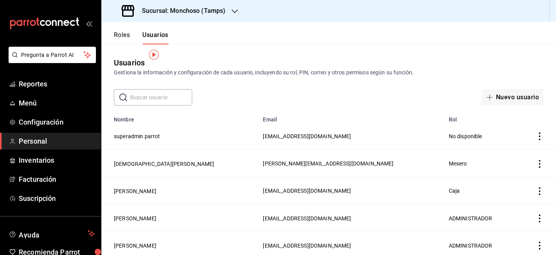
click at [147, 212] on tbody "superadmin parrot bernies@tamaulipas.com No disponible Jesus Paz jesus@monchoso…" at bounding box center [328, 205] width 454 height 164
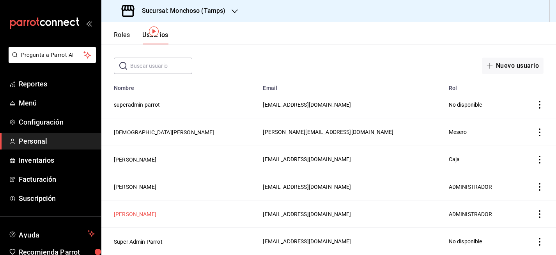
click at [140, 214] on button "Ana Gabriela Ramos" at bounding box center [135, 214] width 42 height 8
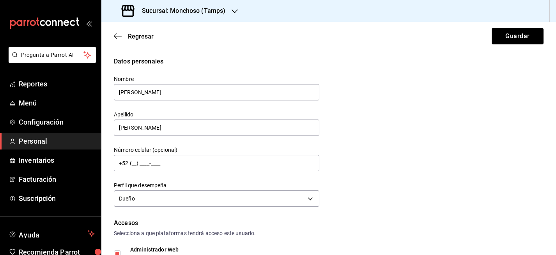
scroll to position [212, 0]
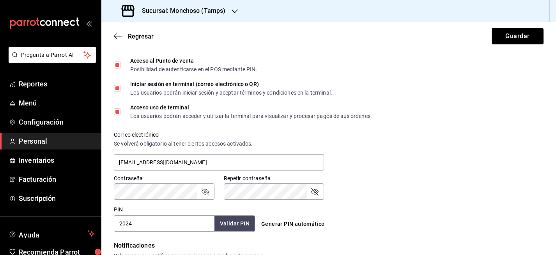
click at [116, 225] on input "2024" at bounding box center [164, 224] width 101 height 16
paste input "42020"
type input "242020"
click at [229, 221] on button "Validar PIN" at bounding box center [234, 224] width 41 height 17
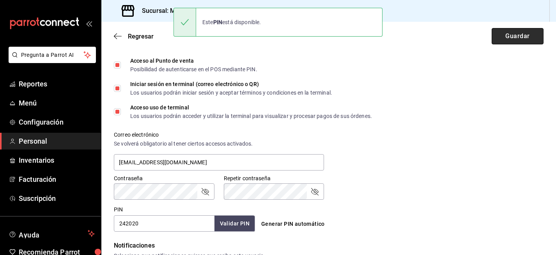
click at [505, 37] on button "Guardar" at bounding box center [517, 36] width 52 height 16
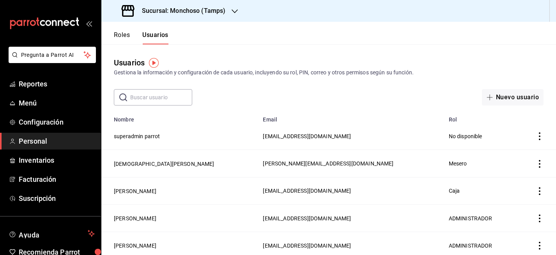
click at [124, 35] on button "Roles" at bounding box center [122, 37] width 16 height 13
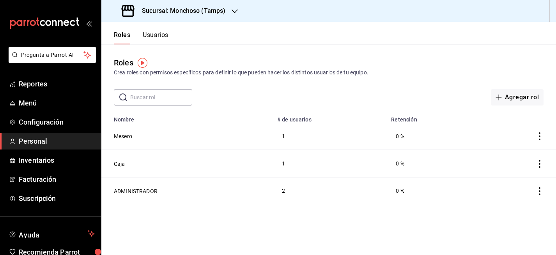
click at [161, 34] on button "Usuarios" at bounding box center [156, 37] width 26 height 13
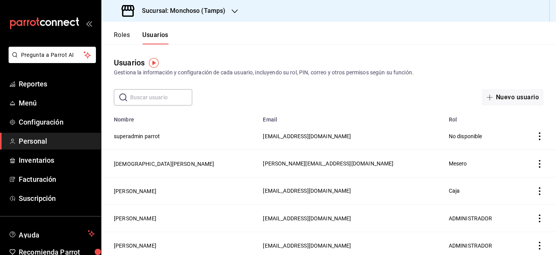
click at [123, 36] on button "Roles" at bounding box center [122, 37] width 16 height 13
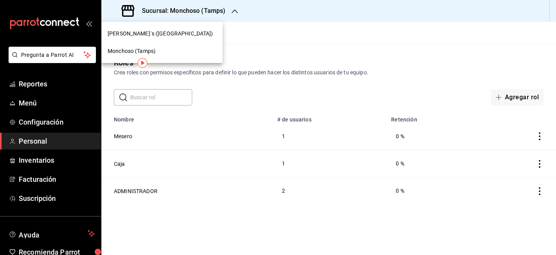
click at [160, 30] on span "Bernie´s (Tamaulipas)" at bounding box center [161, 34] width 106 height 8
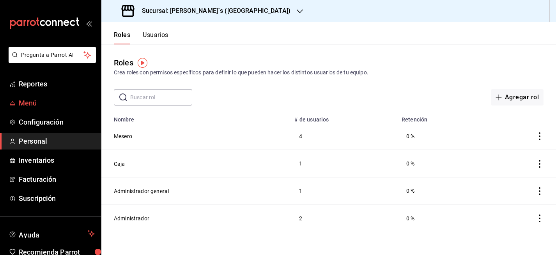
click at [30, 104] on span "Menú" at bounding box center [57, 103] width 76 height 11
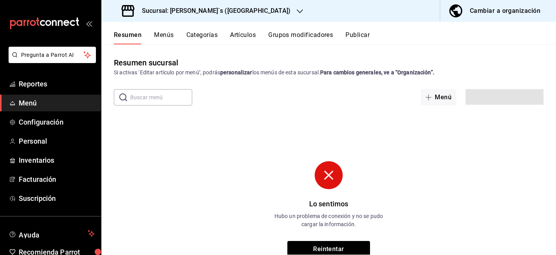
click at [42, 102] on span "Menú" at bounding box center [57, 103] width 76 height 11
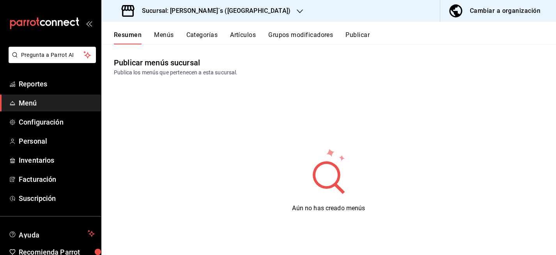
click at [166, 34] on button "Menús" at bounding box center [163, 37] width 19 height 13
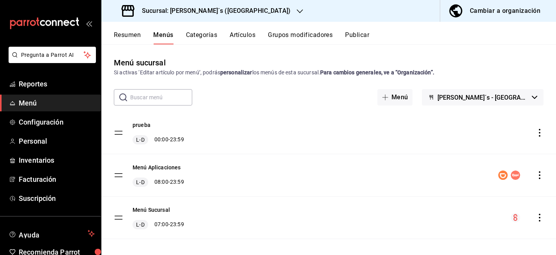
scroll to position [6, 0]
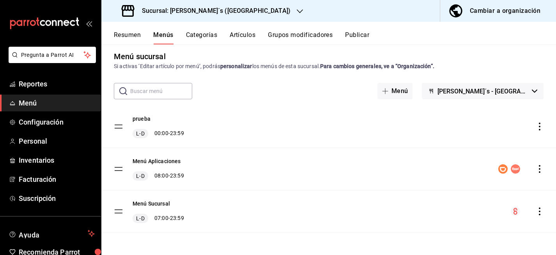
click at [190, 9] on h3 "Sucursal: Bernie´s (Tamaulipas)" at bounding box center [213, 10] width 155 height 9
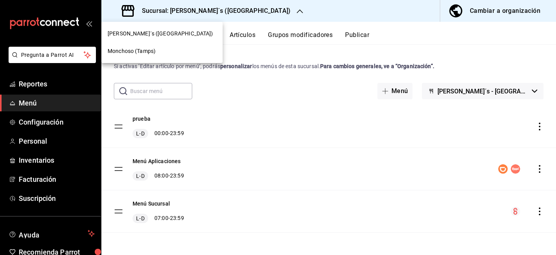
click at [159, 52] on div "Monchoso (Tamps)" at bounding box center [162, 51] width 109 height 8
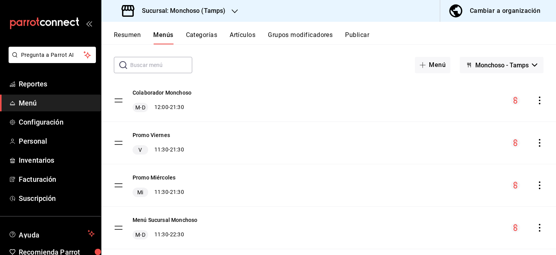
scroll to position [27, 0]
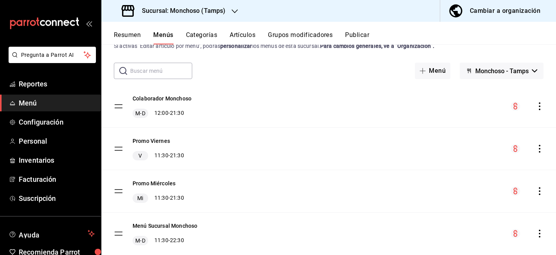
click at [541, 102] on div "menu-maker-table" at bounding box center [527, 106] width 33 height 9
click at [538, 105] on icon "actions" at bounding box center [540, 107] width 8 height 8
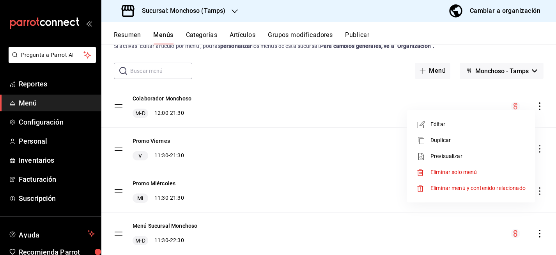
click at [491, 122] on span "Editar" at bounding box center [477, 124] width 95 height 8
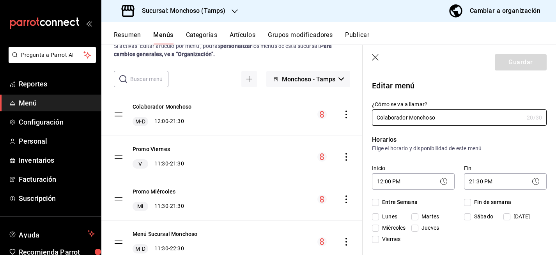
checkbox input "true"
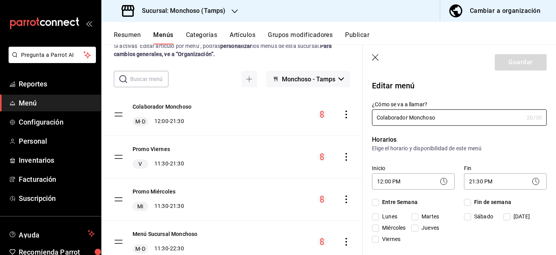
checkbox input "true"
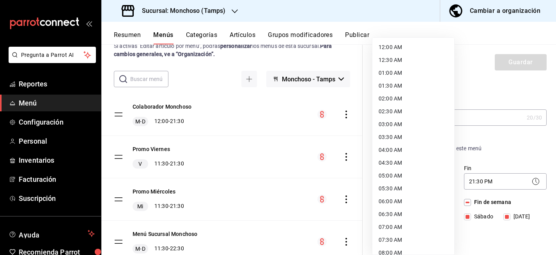
click at [398, 180] on body "Pregunta a Parrot AI Reportes Menú Configuración Personal Inventarios Facturaci…" at bounding box center [278, 127] width 556 height 255
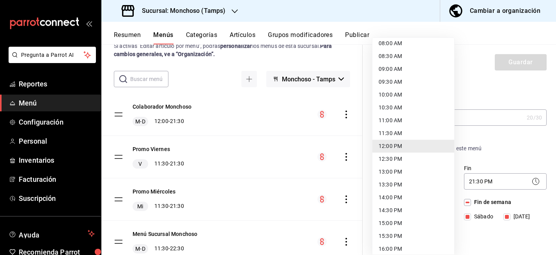
click at [408, 131] on li "11:30 AM" at bounding box center [413, 133] width 82 height 13
type input "11:30"
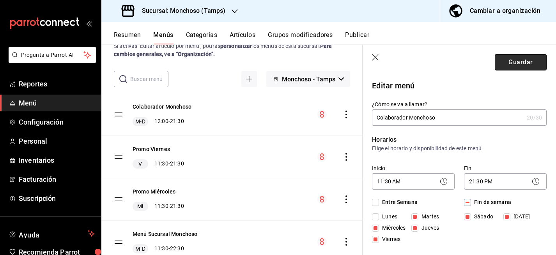
click at [520, 59] on button "Guardar" at bounding box center [521, 62] width 52 height 16
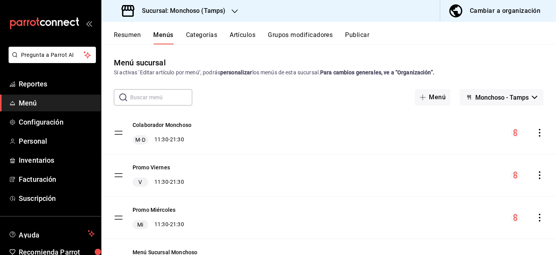
click at [364, 39] on button "Publicar" at bounding box center [357, 37] width 24 height 13
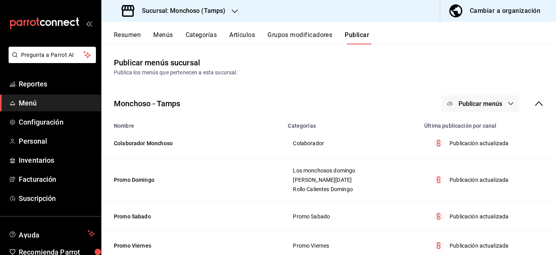
click at [470, 106] on span "Publicar menús" at bounding box center [480, 103] width 44 height 7
click at [478, 130] on span "Punto de venta" at bounding box center [491, 129] width 37 height 8
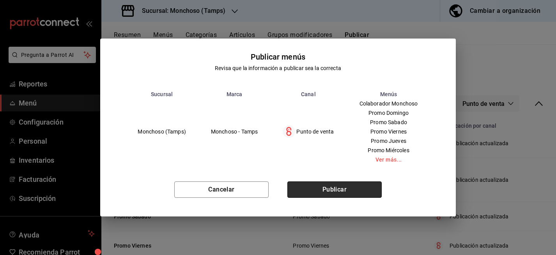
click at [346, 186] on button "Publicar" at bounding box center [334, 190] width 94 height 16
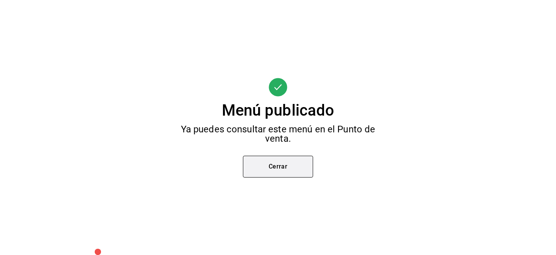
click at [271, 164] on button "Cerrar" at bounding box center [278, 167] width 70 height 22
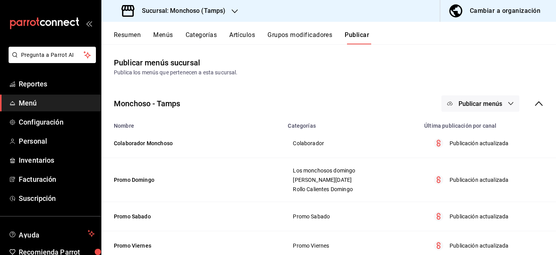
click at [161, 36] on button "Menús" at bounding box center [162, 37] width 19 height 13
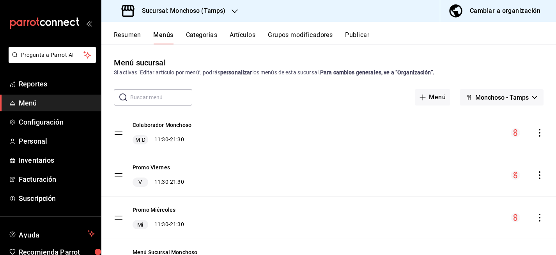
click at [541, 134] on icon "actions" at bounding box center [540, 133] width 8 height 8
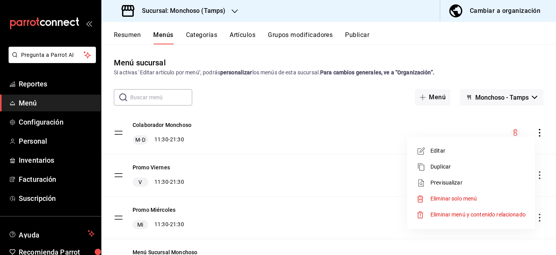
click at [469, 154] on span "Editar" at bounding box center [477, 151] width 95 height 8
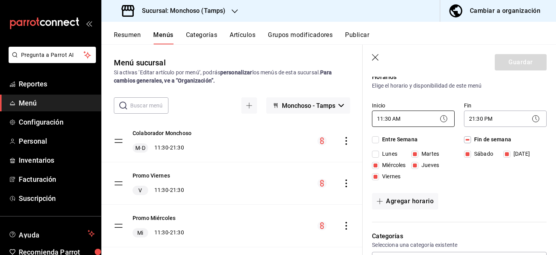
scroll to position [65, 0]
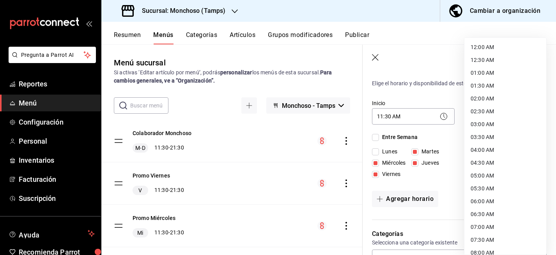
click at [483, 118] on body "Pregunta a Parrot AI Reportes Menú Configuración Personal Inventarios Facturaci…" at bounding box center [278, 127] width 556 height 255
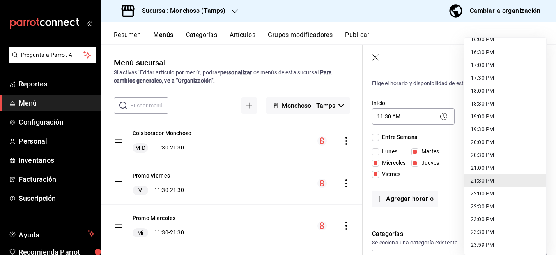
click at [487, 194] on li "22:00 PM" at bounding box center [505, 193] width 82 height 13
type input "22:00"
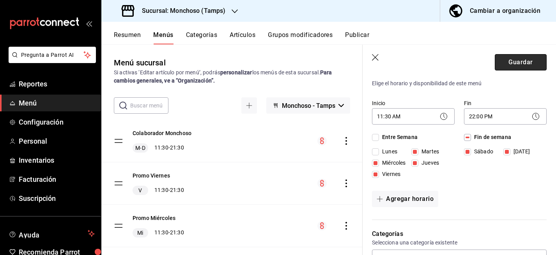
click at [519, 60] on button "Guardar" at bounding box center [521, 62] width 52 height 16
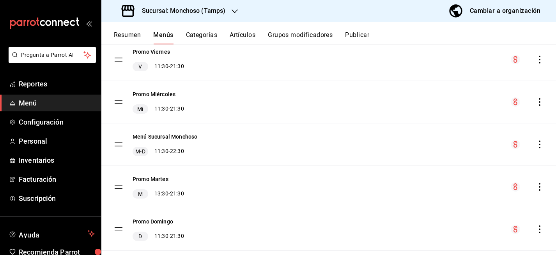
scroll to position [116, 0]
click at [185, 137] on button "Menú Sucursal Monchoso" at bounding box center [165, 137] width 65 height 8
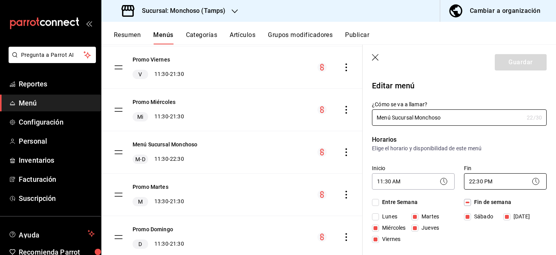
click at [477, 180] on body "Pregunta a Parrot AI Reportes Menú Configuración Personal Inventarios Facturaci…" at bounding box center [278, 127] width 556 height 255
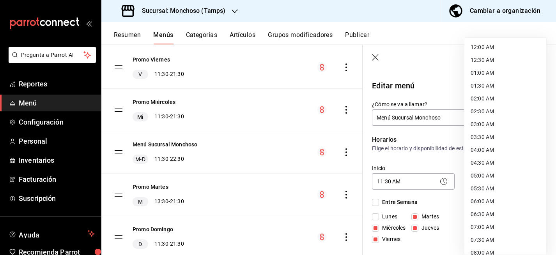
scroll to position [419, 0]
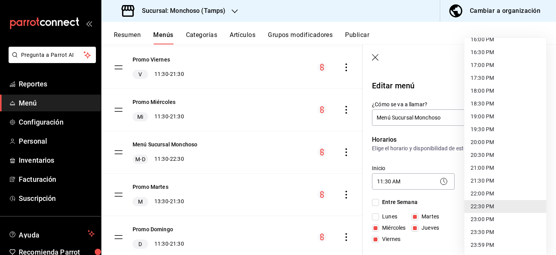
click at [482, 204] on li "22:30 PM" at bounding box center [505, 206] width 82 height 13
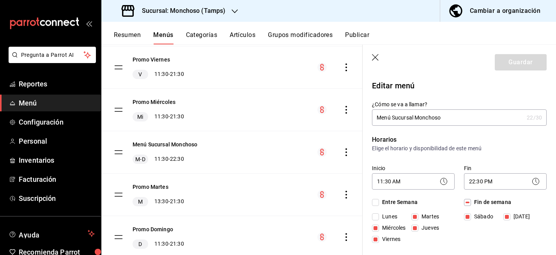
click at [374, 58] on icon "button" at bounding box center [375, 57] width 7 height 7
checkbox input "false"
type input "1755881617120"
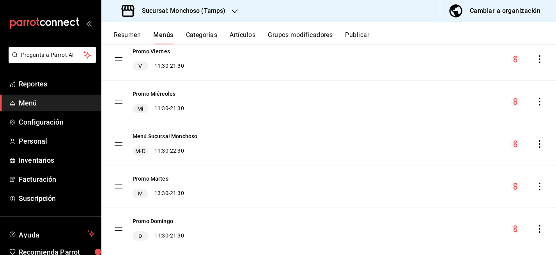
checkbox input "false"
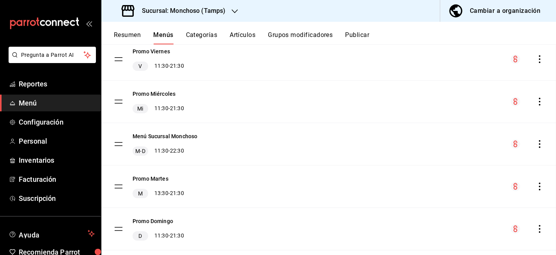
checkbox input "false"
click at [128, 35] on button "Resumen" at bounding box center [127, 37] width 27 height 13
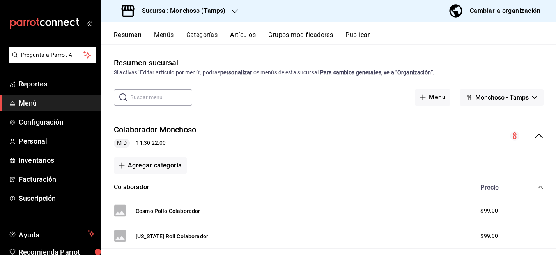
click at [139, 37] on button "Resumen" at bounding box center [128, 37] width 28 height 13
click at [193, 14] on h3 "Sucursal: Monchoso (Tamps)" at bounding box center [181, 10] width 90 height 9
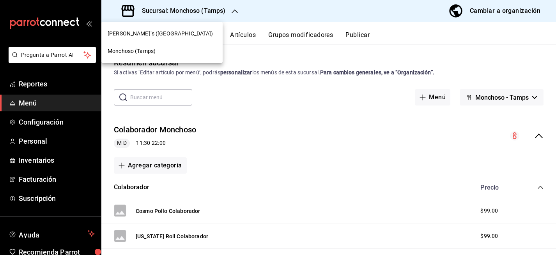
click at [169, 32] on div "Bernie´s (Tamaulipas)" at bounding box center [162, 34] width 109 height 8
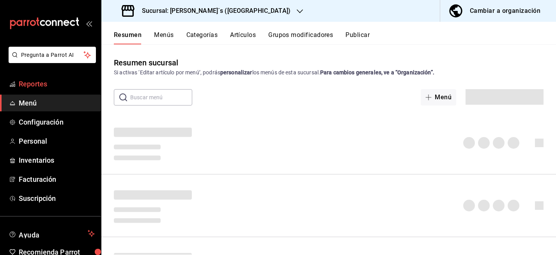
click at [40, 84] on span "Reportes" at bounding box center [57, 84] width 76 height 11
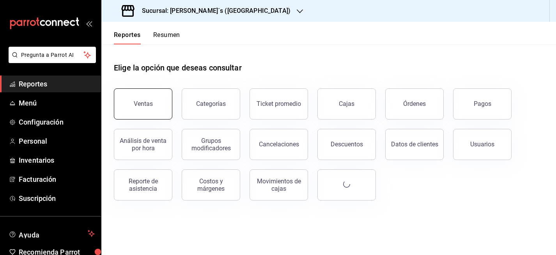
click at [145, 103] on div "Ventas" at bounding box center [143, 103] width 19 height 7
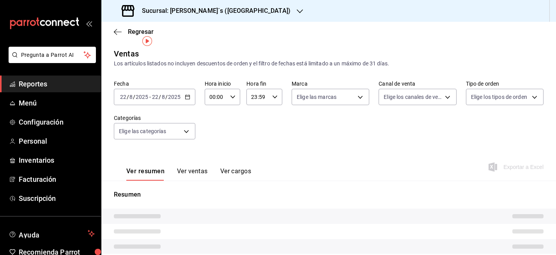
scroll to position [13, 0]
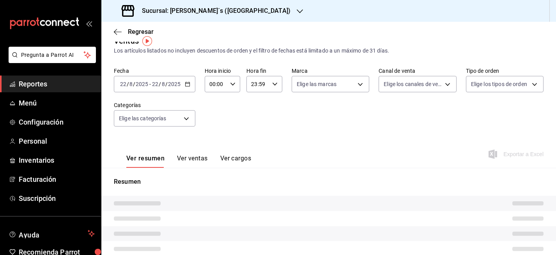
click at [154, 83] on input "22" at bounding box center [155, 84] width 7 height 6
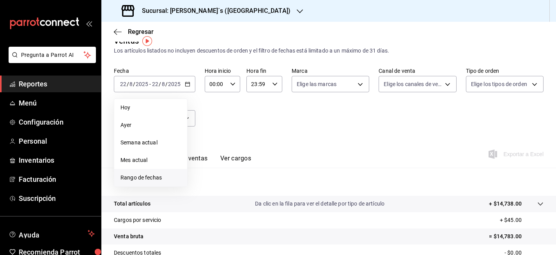
click at [154, 175] on span "Rango de fechas" at bounding box center [150, 178] width 60 height 8
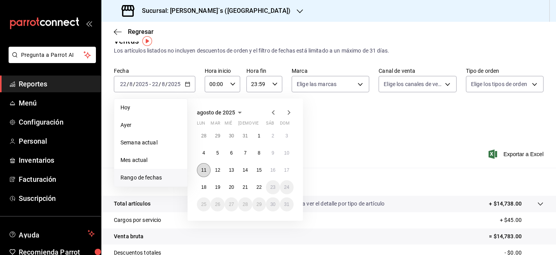
click at [202, 172] on abbr "11" at bounding box center [203, 170] width 5 height 5
click at [290, 168] on button "17" at bounding box center [287, 170] width 14 height 14
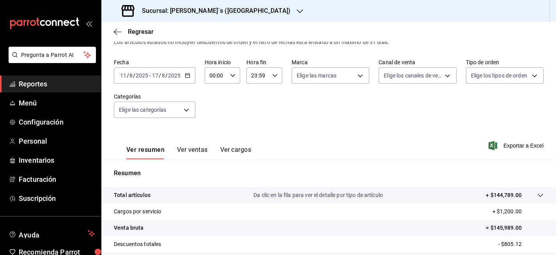
scroll to position [90, 0]
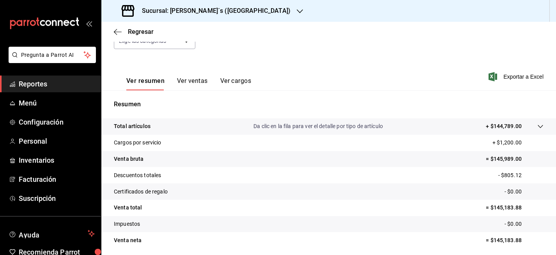
click at [203, 80] on button "Ver ventas" at bounding box center [192, 83] width 31 height 13
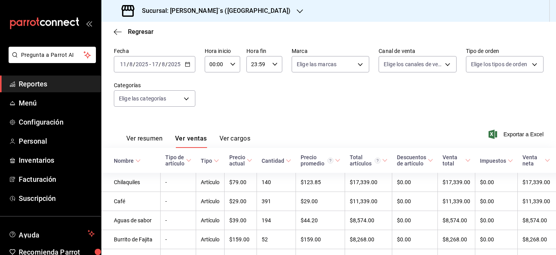
scroll to position [90, 0]
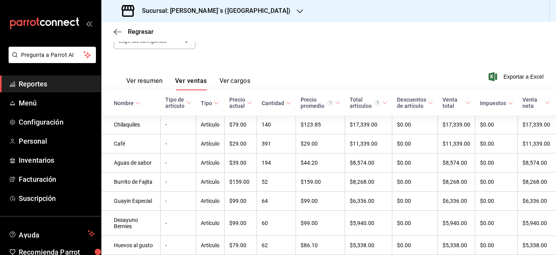
click at [144, 83] on button "Ver resumen" at bounding box center [144, 83] width 36 height 13
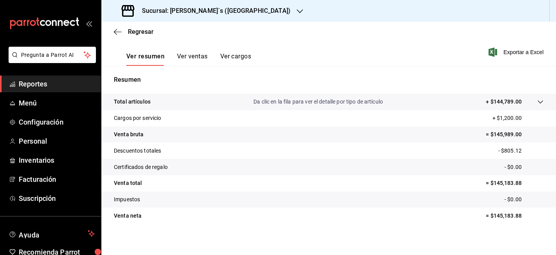
scroll to position [118, 0]
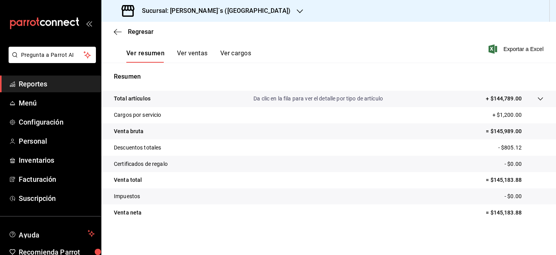
click at [185, 53] on button "Ver ventas" at bounding box center [192, 56] width 31 height 13
